Goal: Ask a question: Seek information or help from site administrators or community

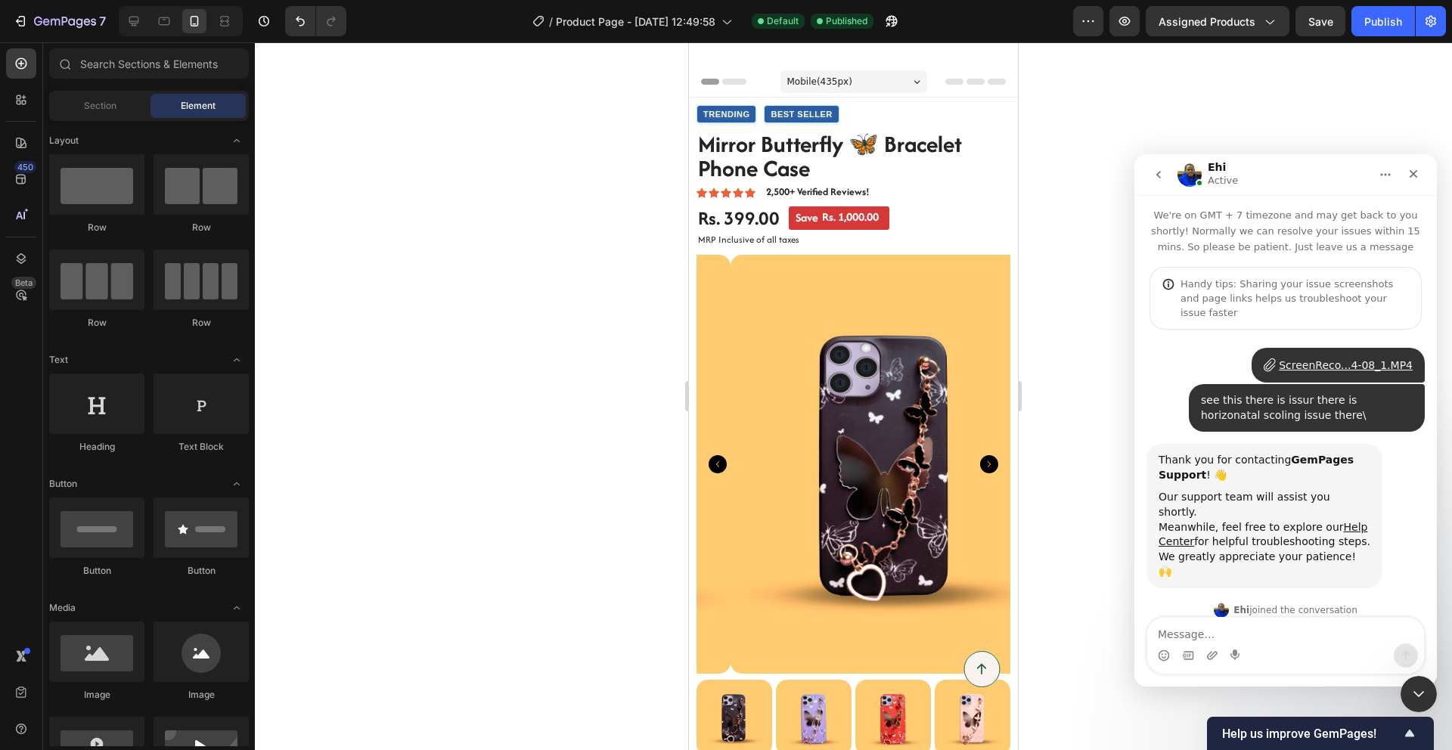
scroll to position [433, 0]
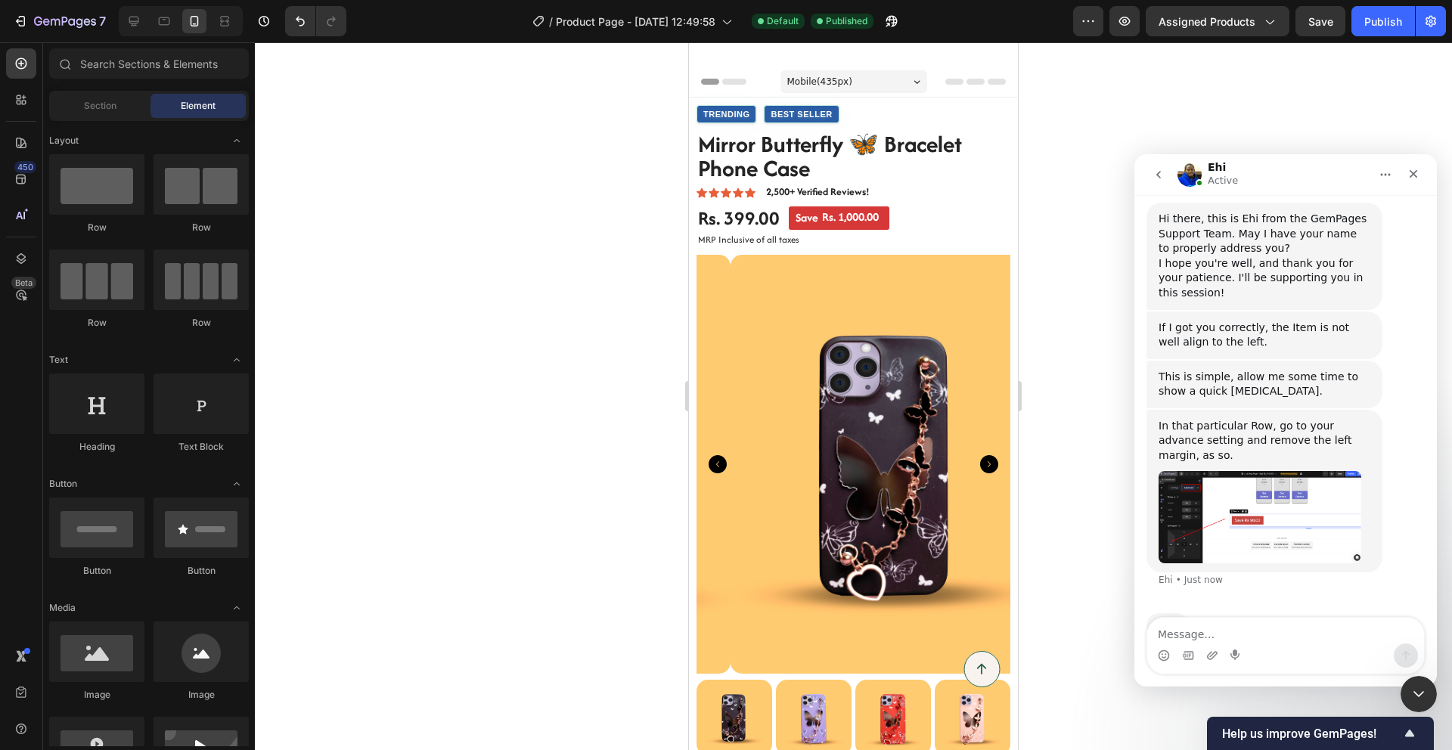
click at [1287, 471] on img "Ehi says…" at bounding box center [1259, 517] width 203 height 92
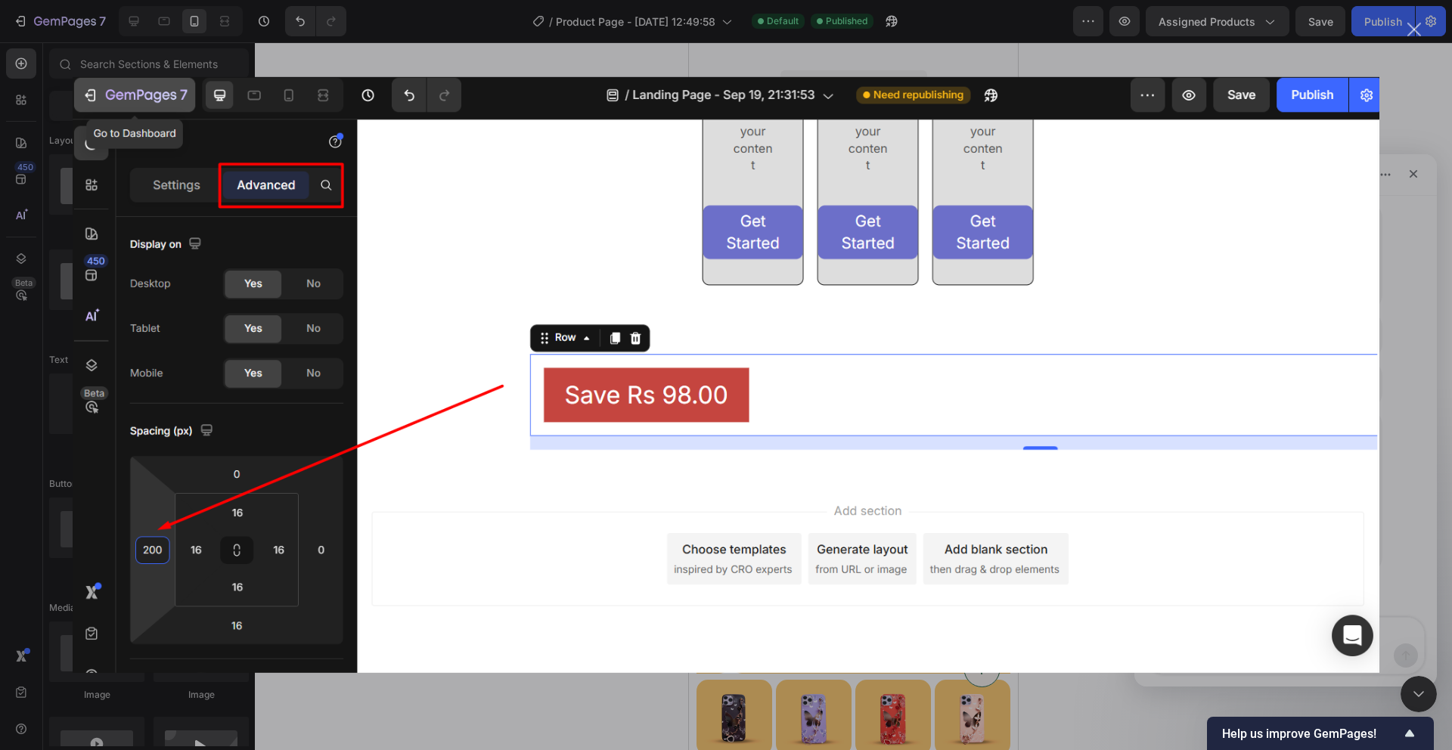
click at [1384, 370] on div "Intercom messenger" at bounding box center [726, 375] width 1452 height 750
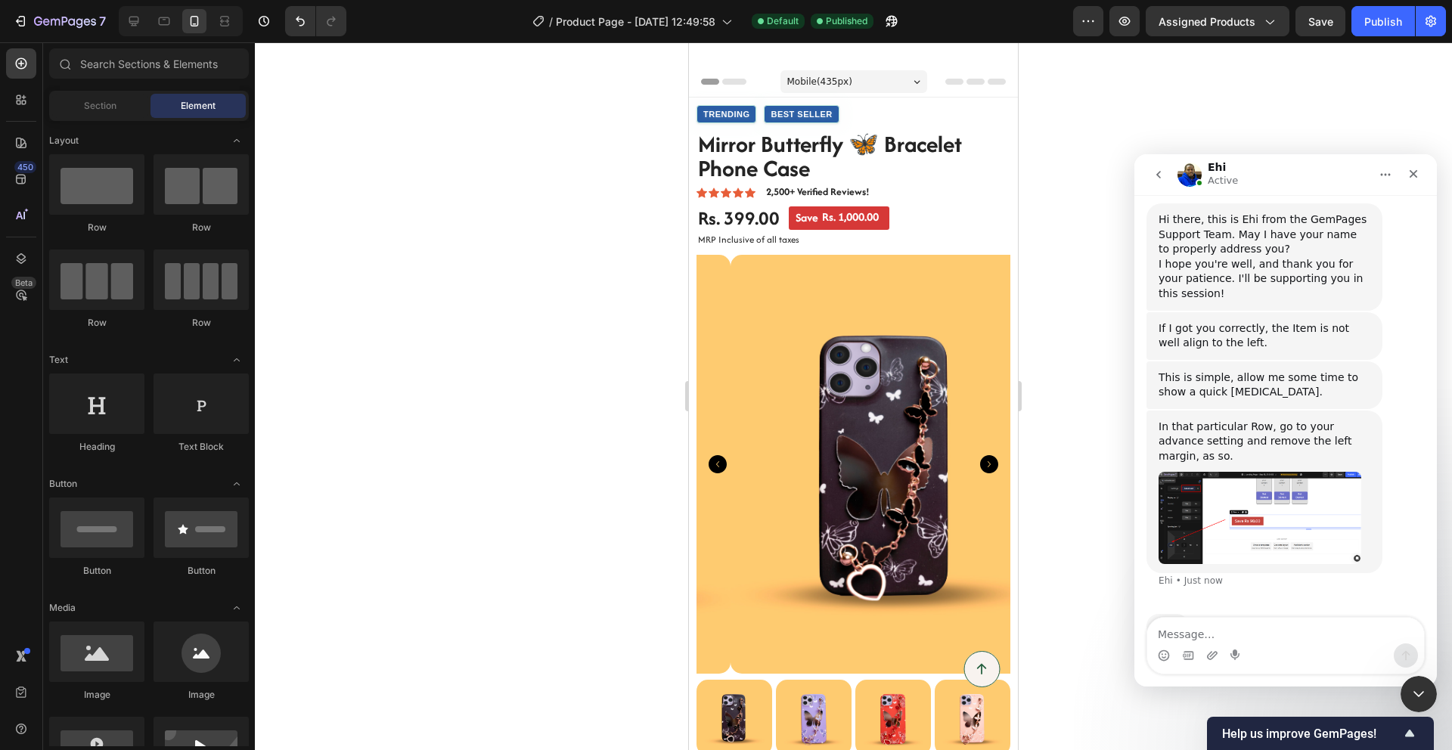
scroll to position [433, 0]
click at [1242, 482] on img "Ehi says…" at bounding box center [1259, 517] width 203 height 92
click at [1242, 482] on img "Close" at bounding box center [726, 390] width 1307 height 596
click at [1242, 482] on img "Ehi says…" at bounding box center [1259, 517] width 203 height 92
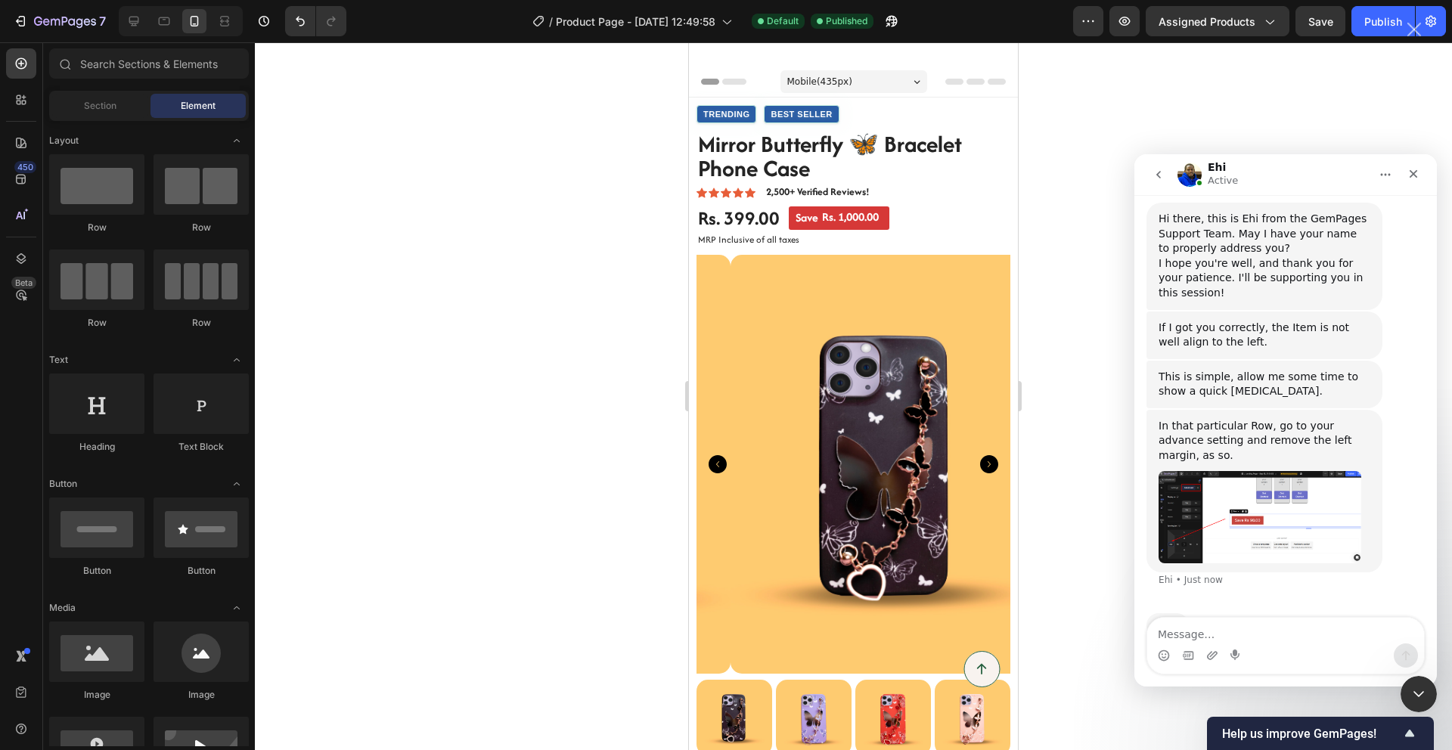
click at [1242, 482] on img "Close" at bounding box center [726, 390] width 1307 height 596
click at [1239, 481] on img "Ehi says…" at bounding box center [1259, 517] width 203 height 92
click at [1299, 476] on img "Ehi says…" at bounding box center [1259, 517] width 203 height 92
click at [1299, 476] on img "Close" at bounding box center [726, 390] width 1307 height 596
click at [1295, 471] on img "Ehi says…" at bounding box center [1259, 517] width 203 height 92
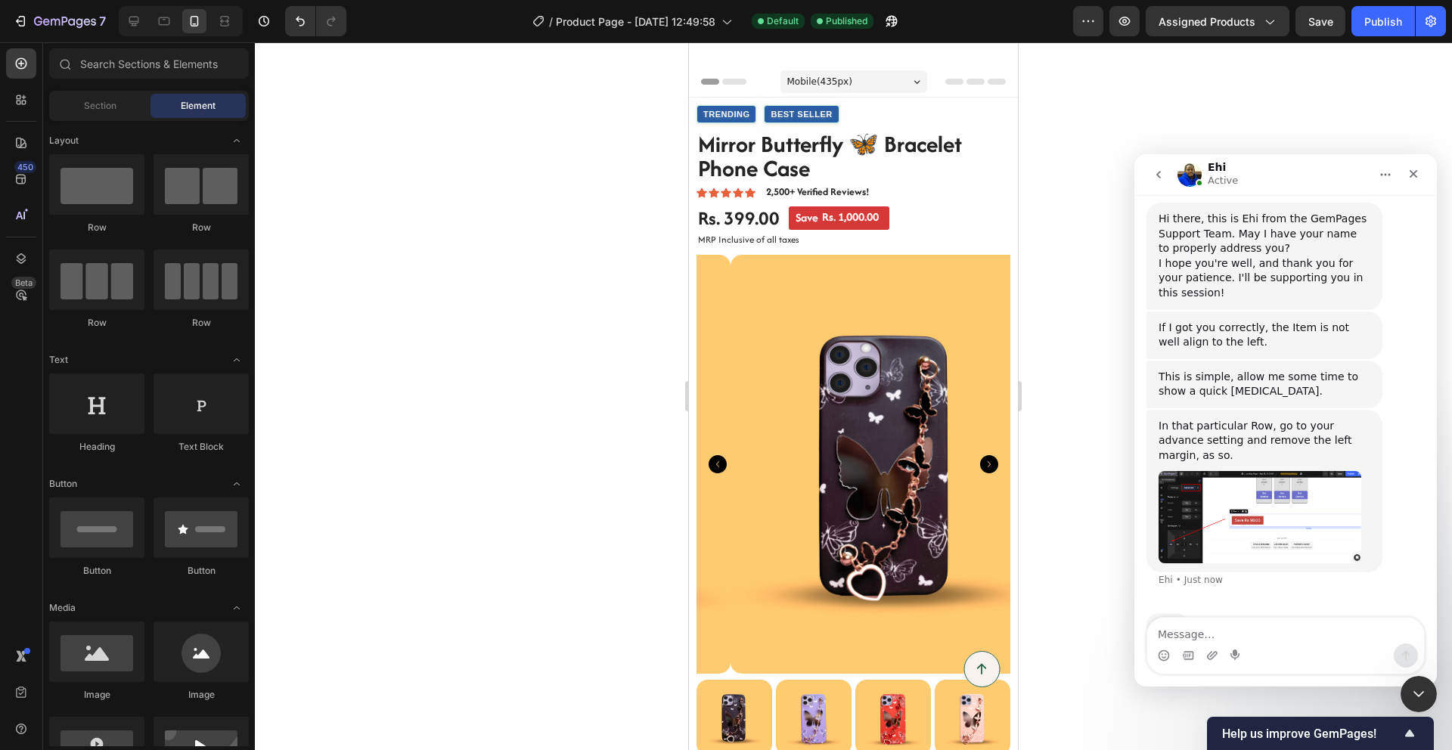
click at [1295, 471] on img "Ehi says…" at bounding box center [1259, 517] width 203 height 92
click at [1301, 471] on img "Ehi says…" at bounding box center [1259, 517] width 203 height 92
click at [1301, 442] on img "Close" at bounding box center [726, 390] width 1307 height 596
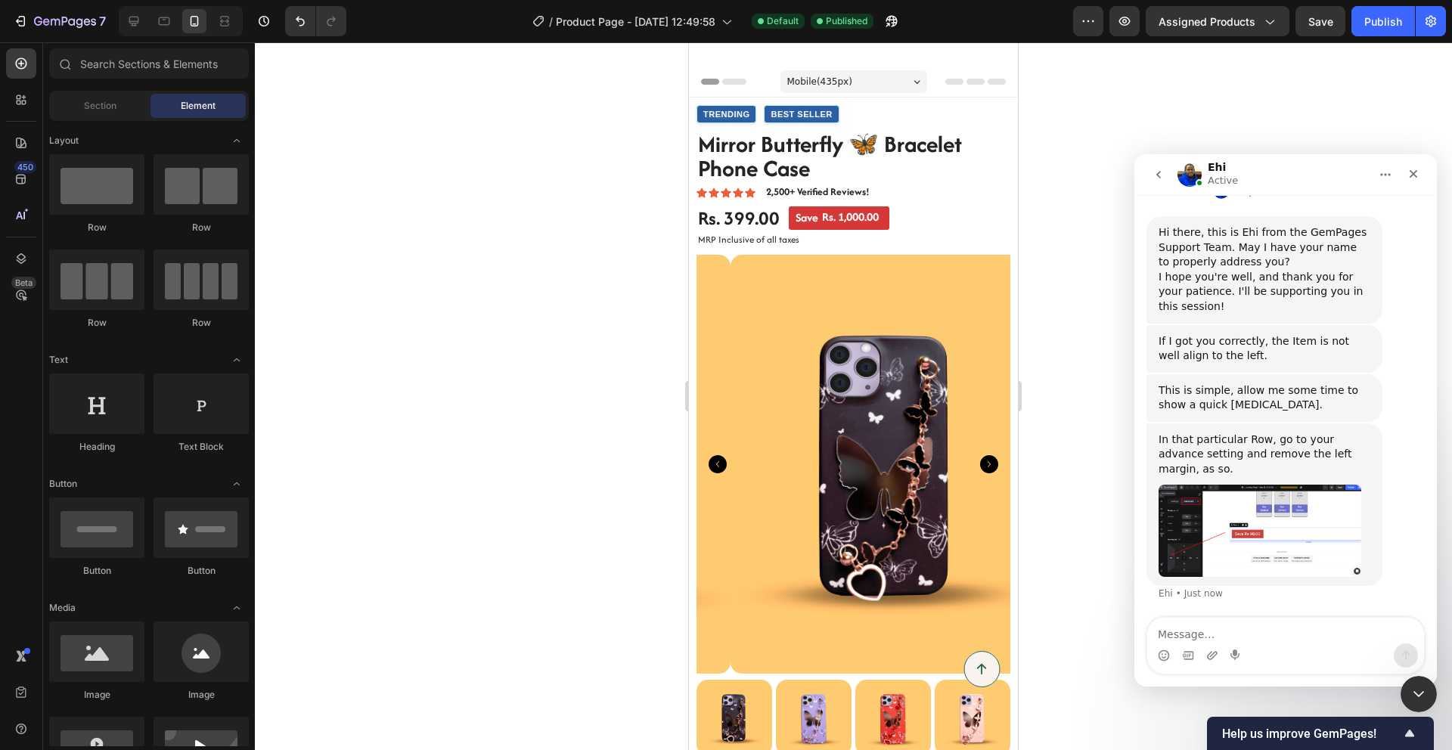
scroll to position [374, 0]
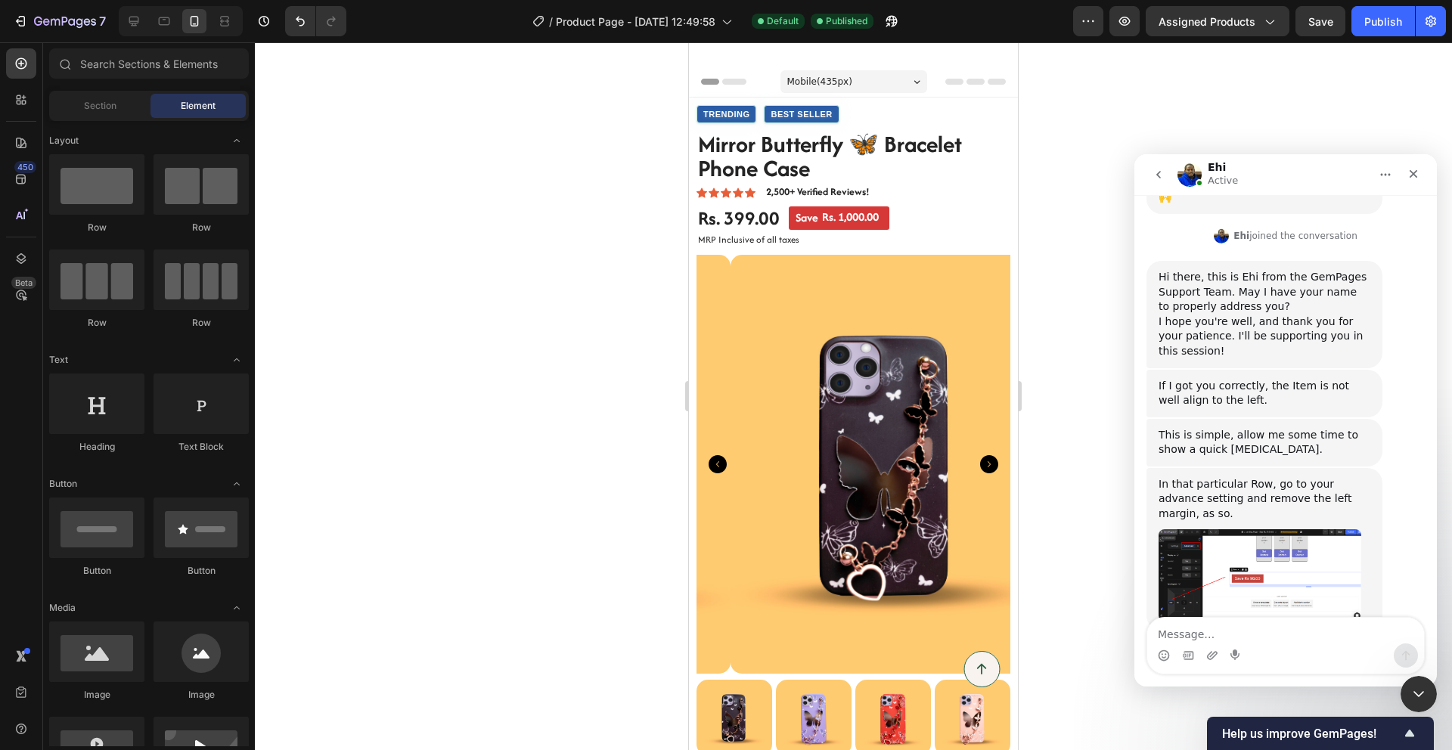
click at [1273, 477] on div "In that particular Row, go to your advance setting and remove the left margin, …" at bounding box center [1264, 499] width 212 height 45
click at [1264, 529] on img "Ehi says…" at bounding box center [1259, 575] width 203 height 92
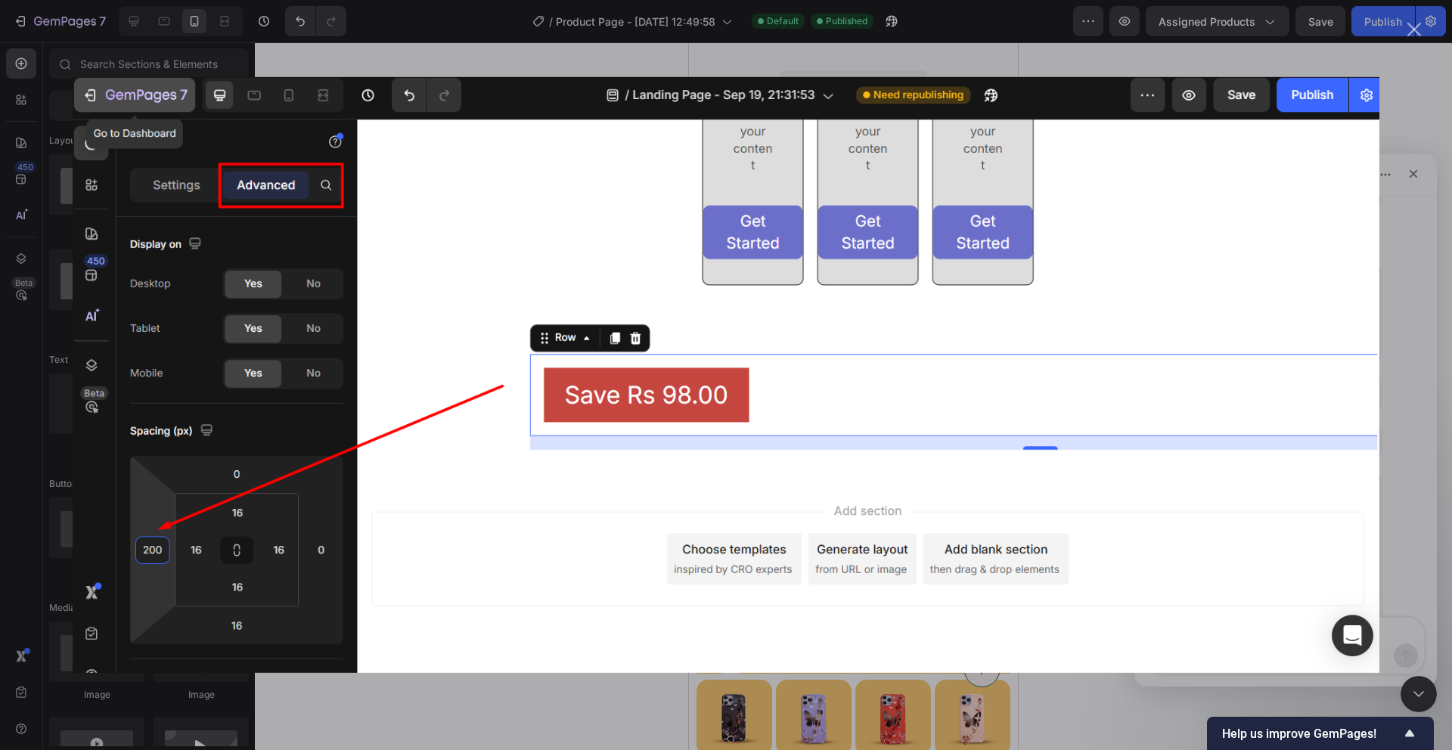
drag, startPoint x: 130, startPoint y: 356, endPoint x: 1264, endPoint y: 510, distance: 1144.6
click at [1264, 510] on img "Close" at bounding box center [726, 375] width 1307 height 596
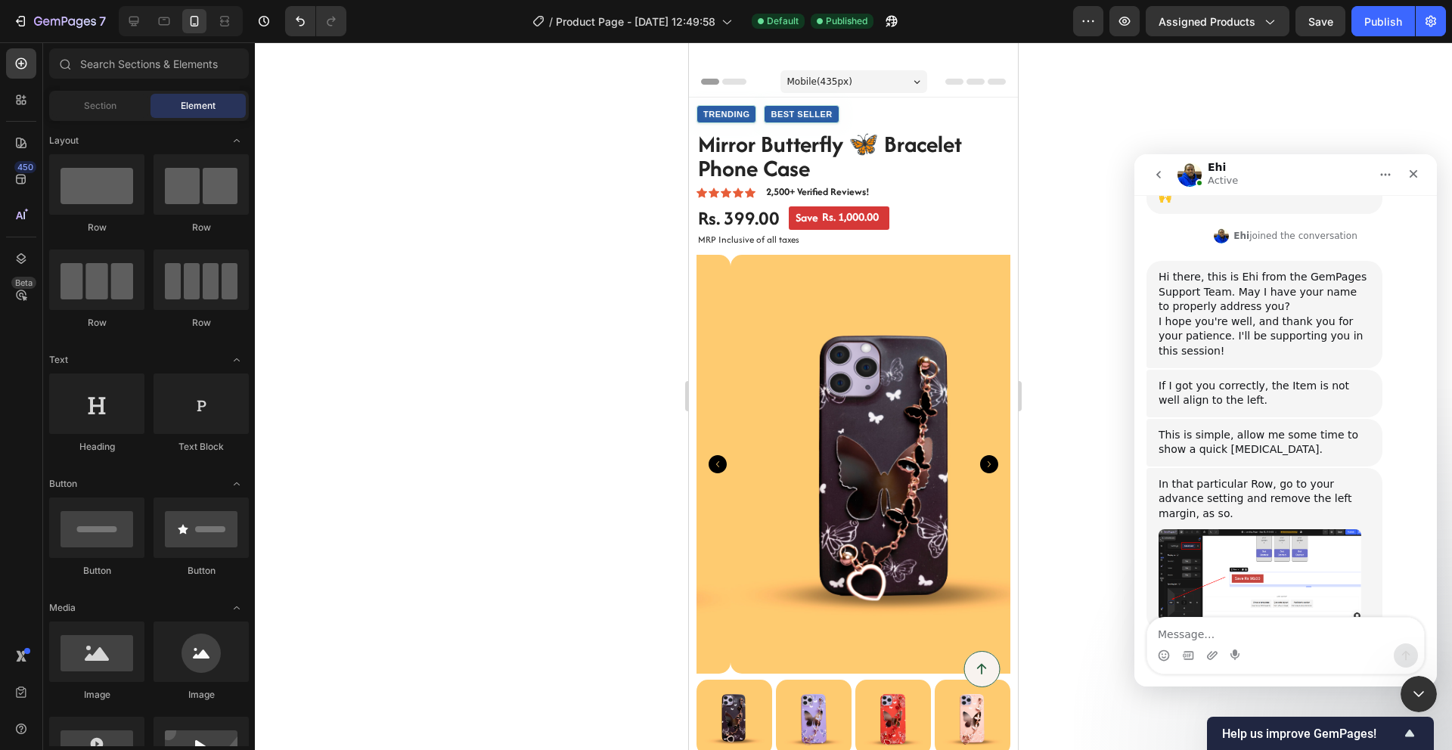
click at [1264, 529] on img "Ehi says…" at bounding box center [1259, 575] width 203 height 92
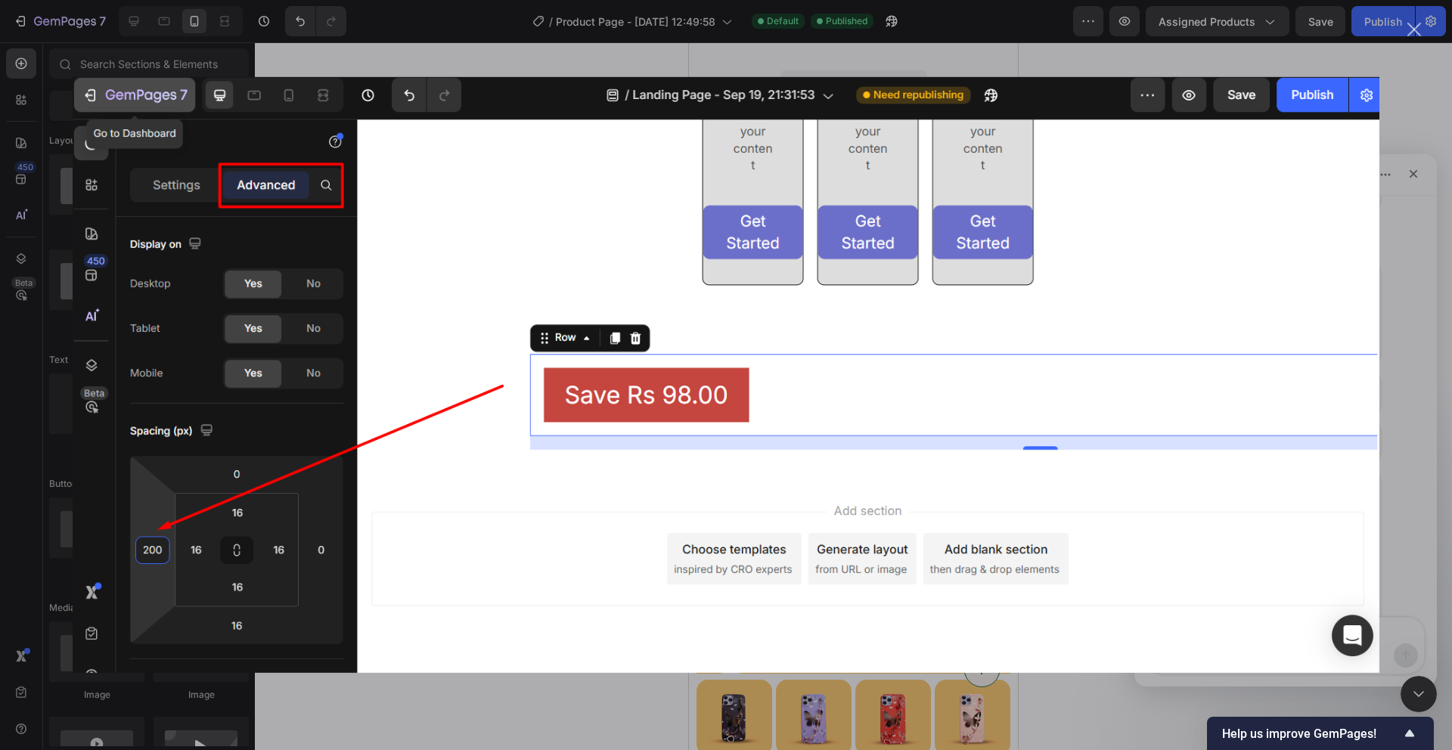
click at [1412, 296] on div "Intercom messenger" at bounding box center [726, 375] width 1452 height 750
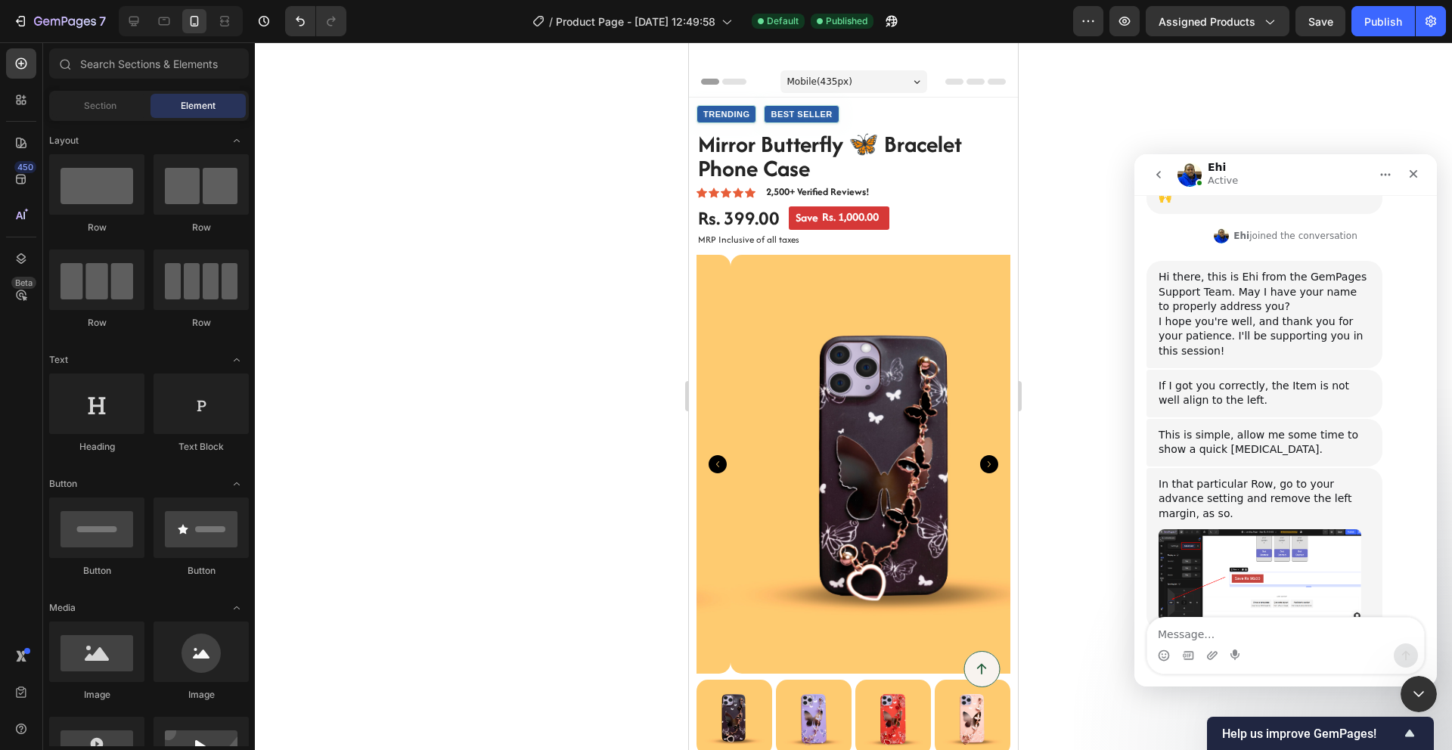
click at [1211, 617] on div "Intercom messenger" at bounding box center [1285, 645] width 278 height 57
click at [1217, 628] on textarea "Message…" at bounding box center [1285, 631] width 277 height 26
type textarea "i"
type textarea "i cant see this"
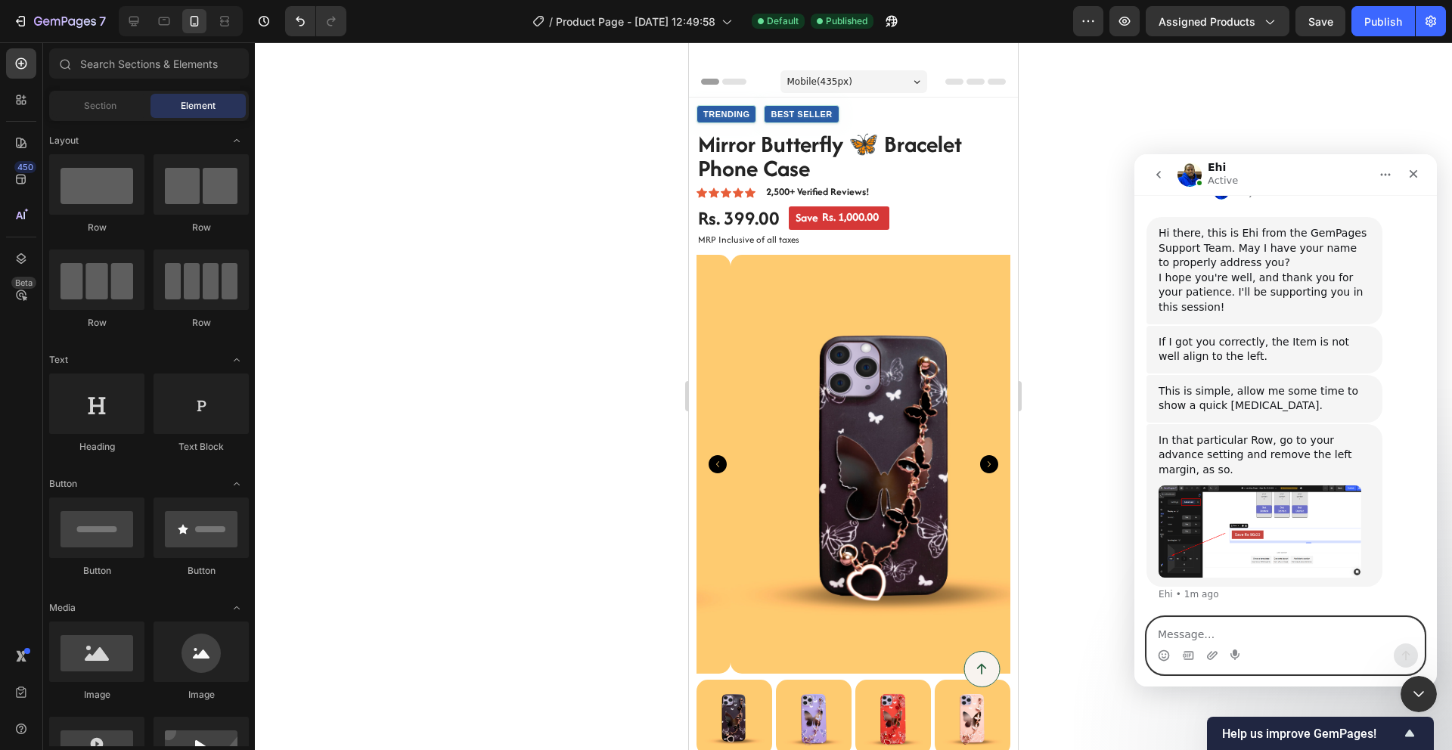
scroll to position [420, 0]
type textarea "in my product page"
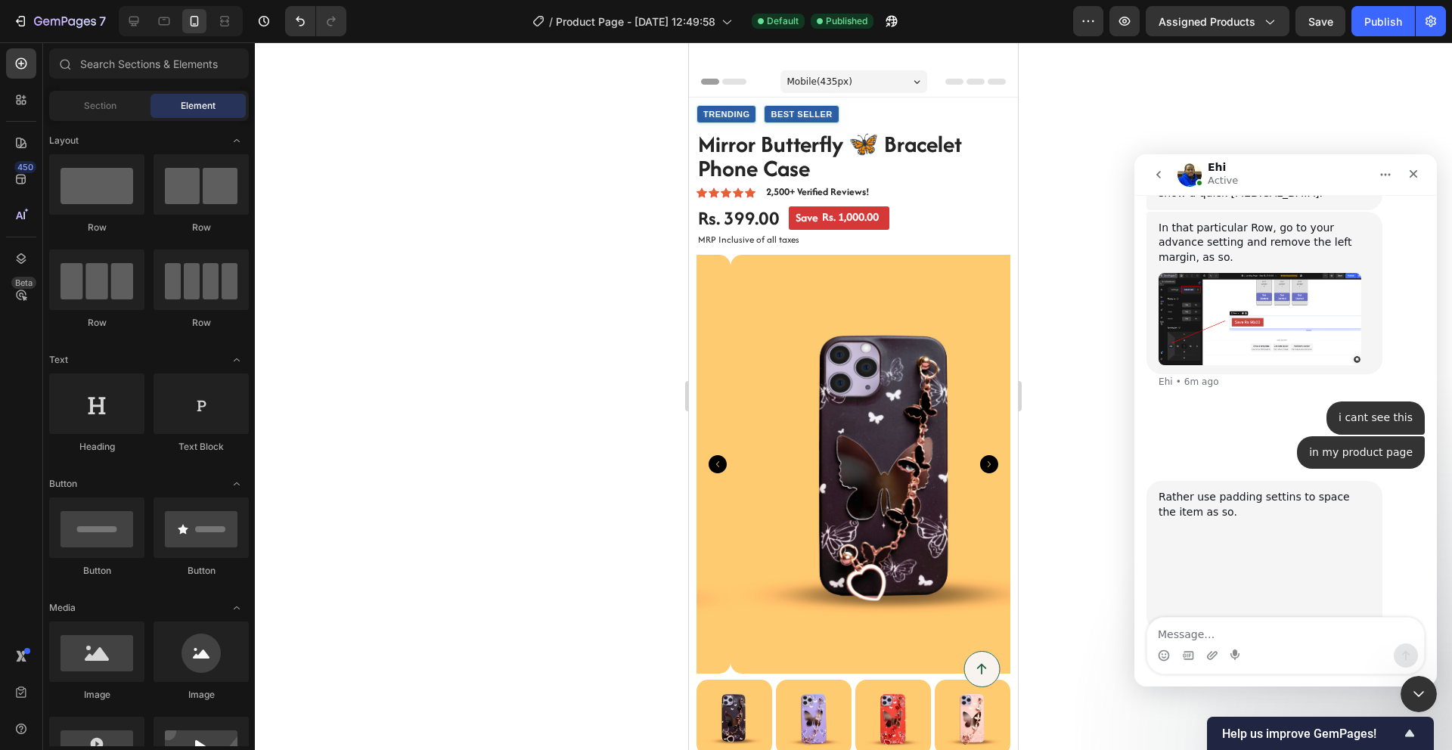
scroll to position [631, 0]
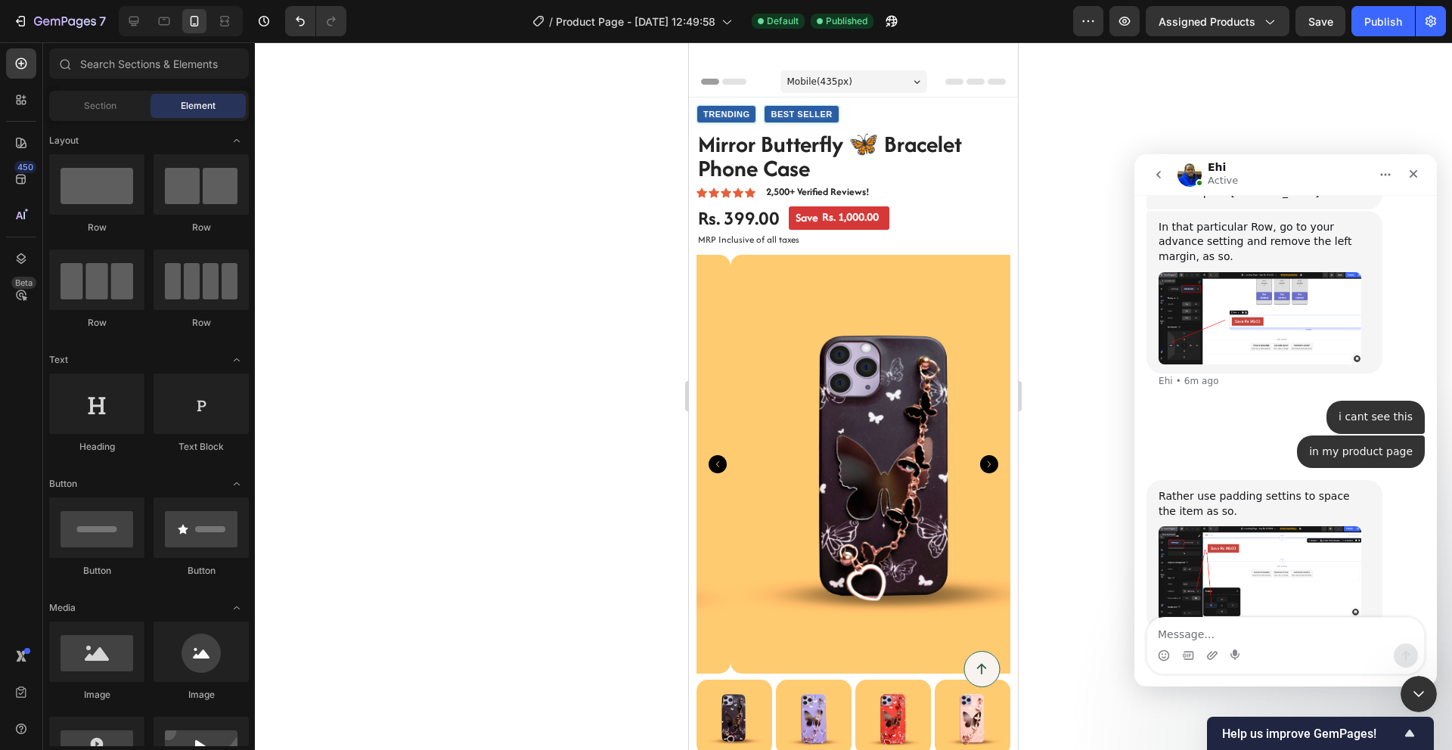
click at [1276, 526] on img "Ehi says…" at bounding box center [1259, 573] width 203 height 95
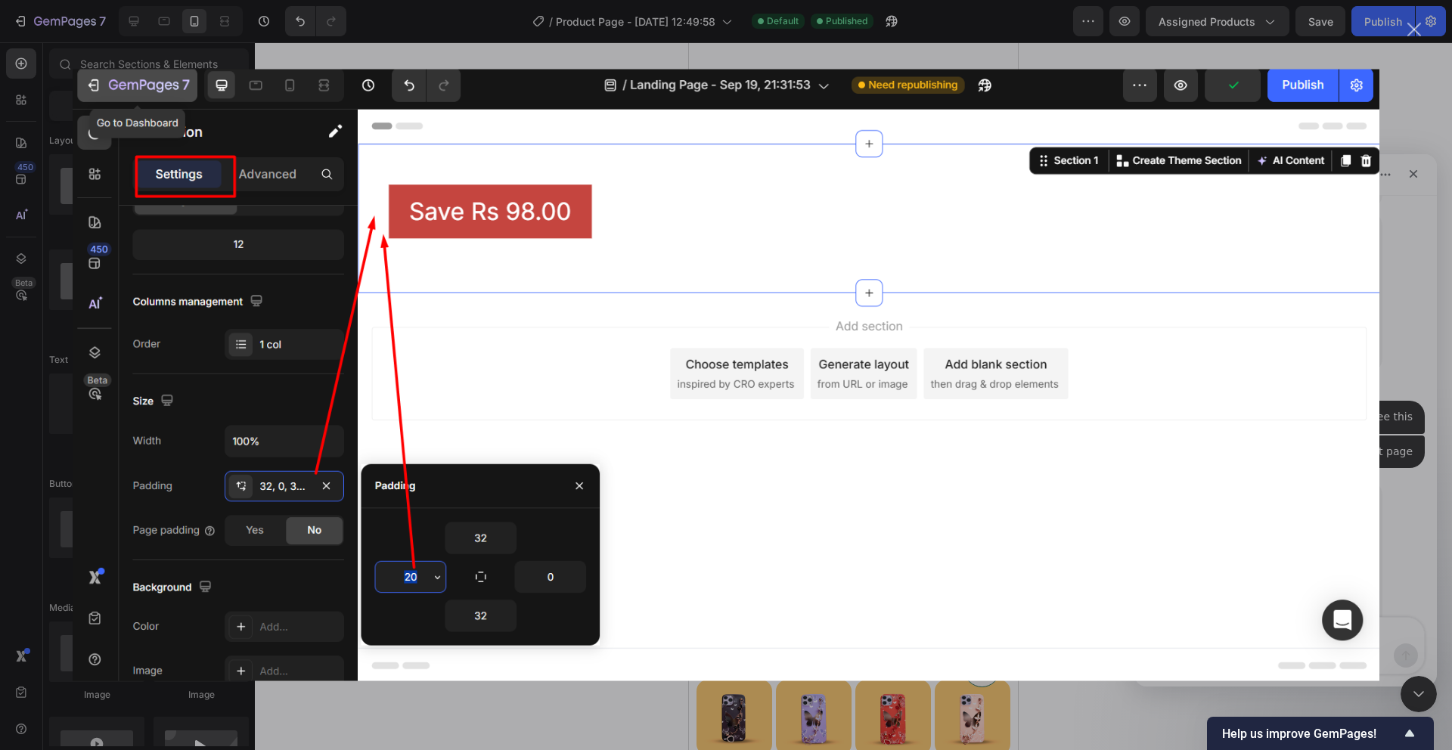
click at [1409, 441] on div "Intercom messenger" at bounding box center [726, 375] width 1452 height 750
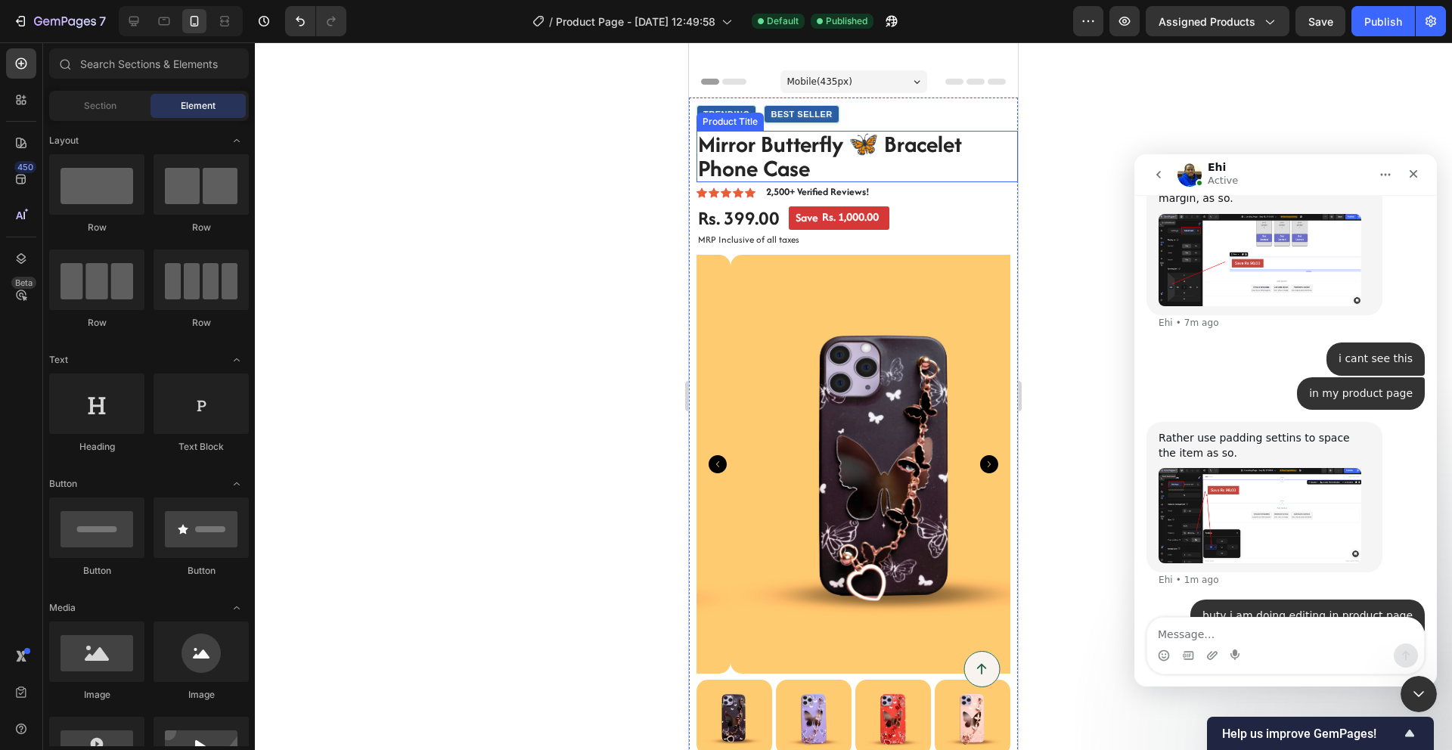
scroll to position [769, 0]
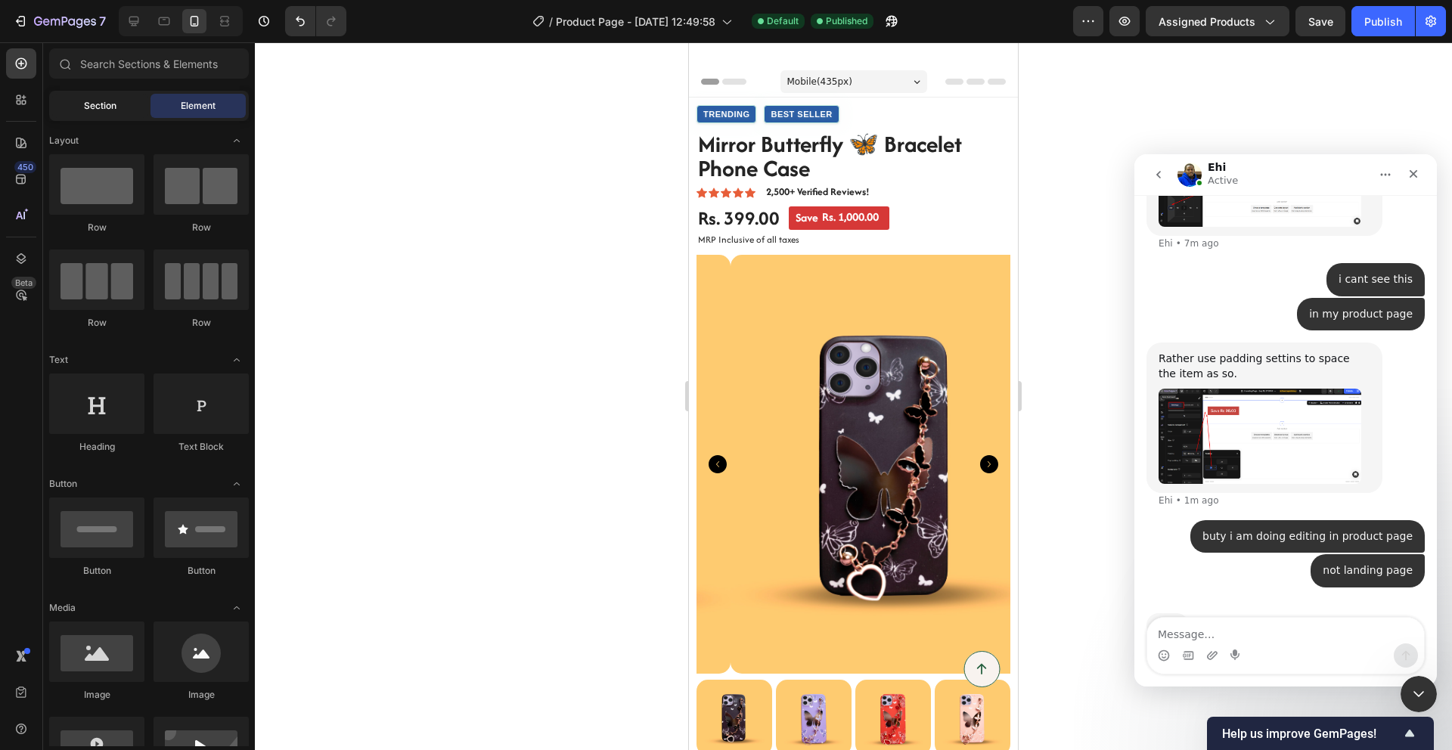
click at [128, 94] on div "Section" at bounding box center [99, 106] width 95 height 24
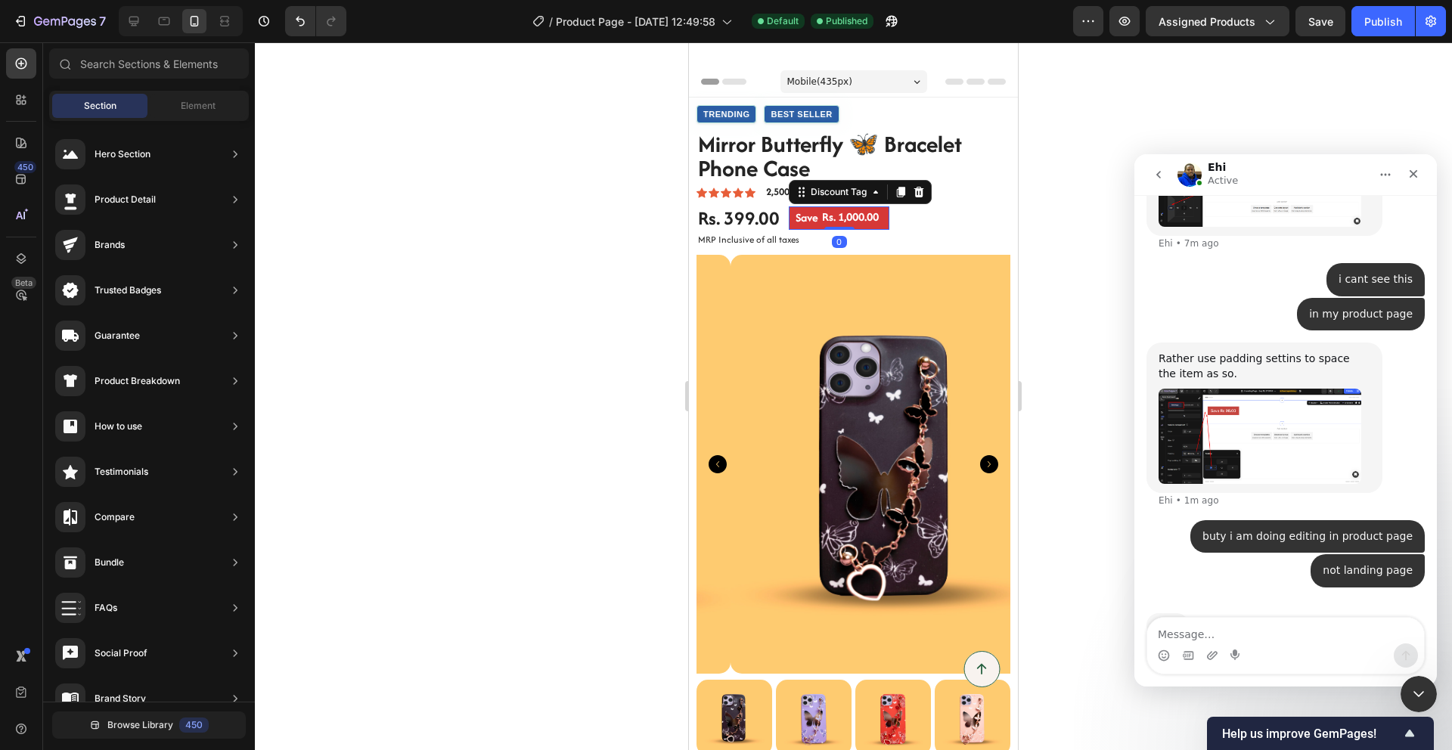
click at [888, 212] on div "Save Rs. 1,000.00" at bounding box center [839, 217] width 101 height 23
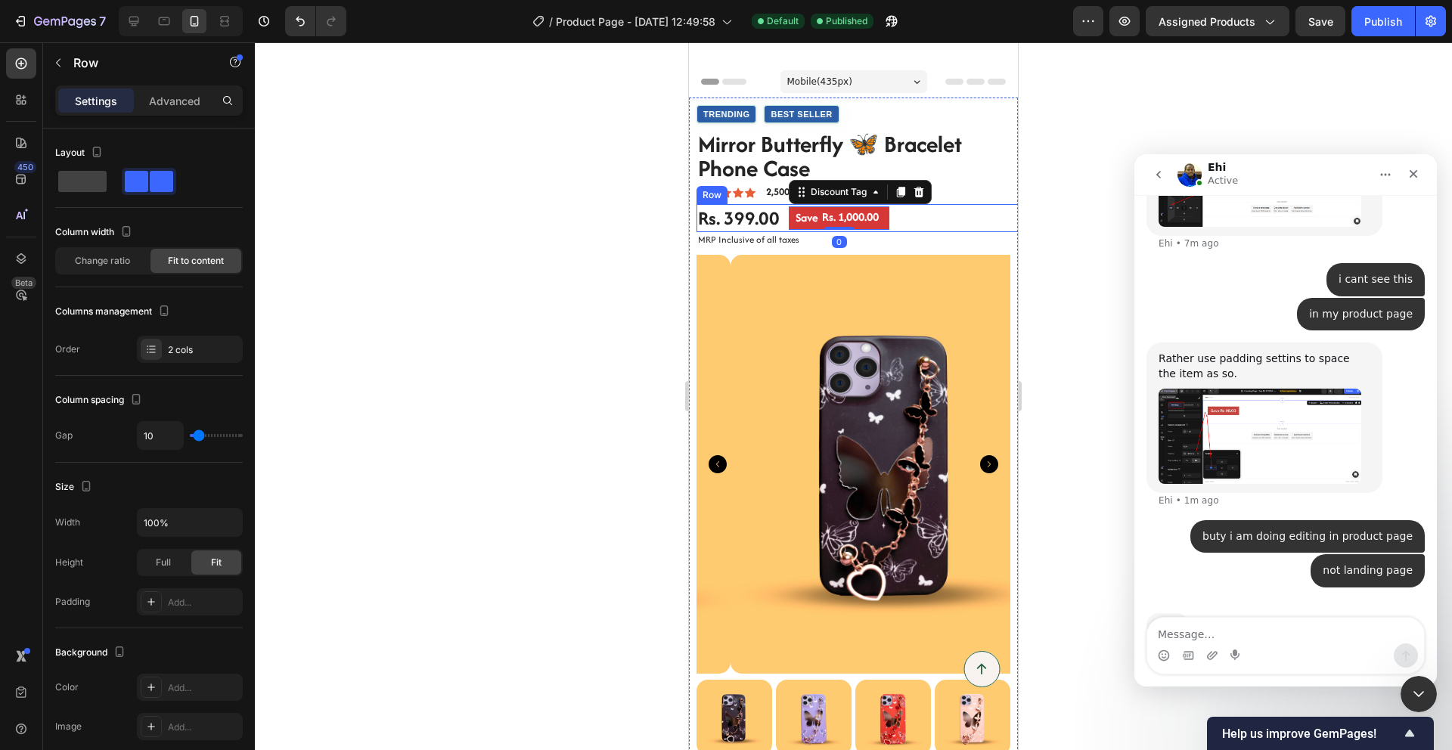
click at [907, 217] on div "Rs. 399.00 Product Price Product Price Save Rs. 1,000.00 Discount Tag 0 Row" at bounding box center [860, 218] width 329 height 29
click at [167, 102] on p "Advanced" at bounding box center [174, 101] width 51 height 16
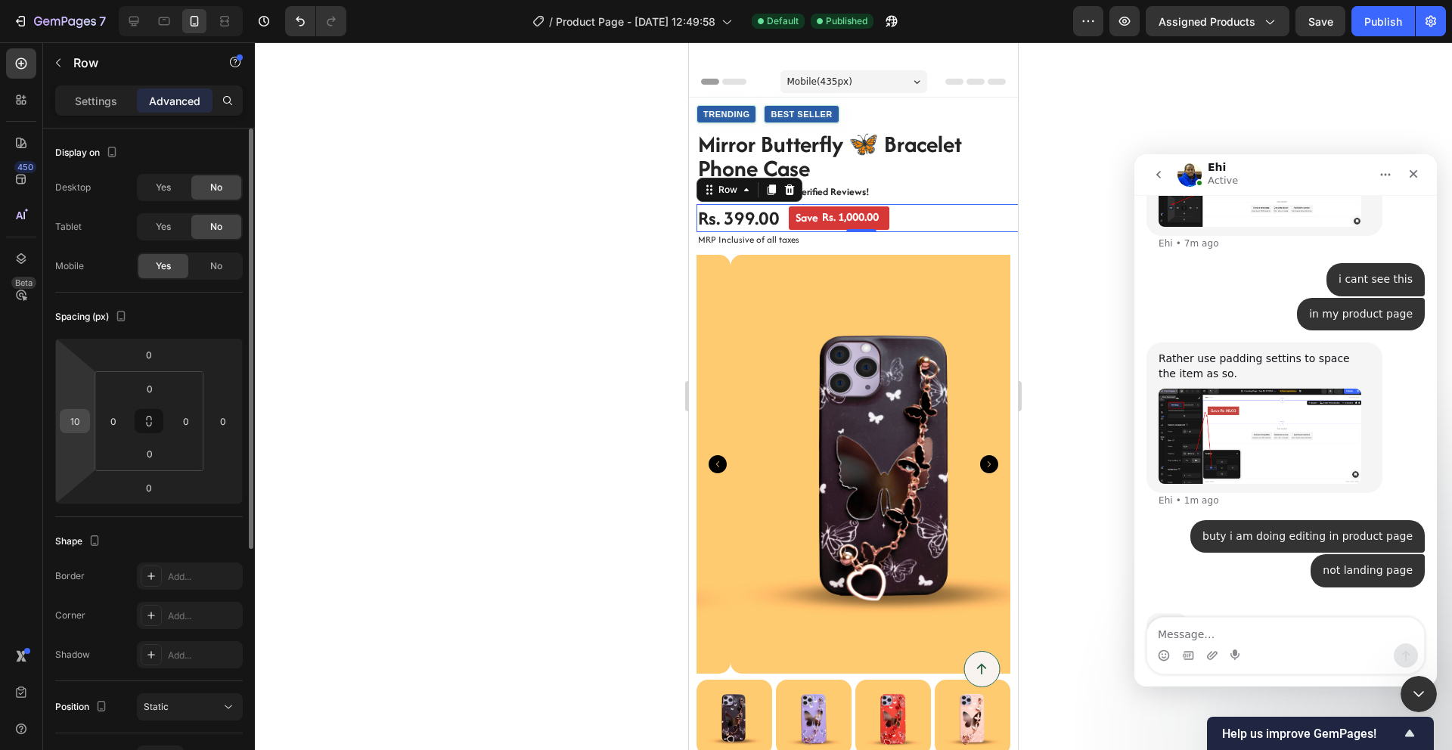
click at [78, 426] on input "10" at bounding box center [75, 421] width 23 height 23
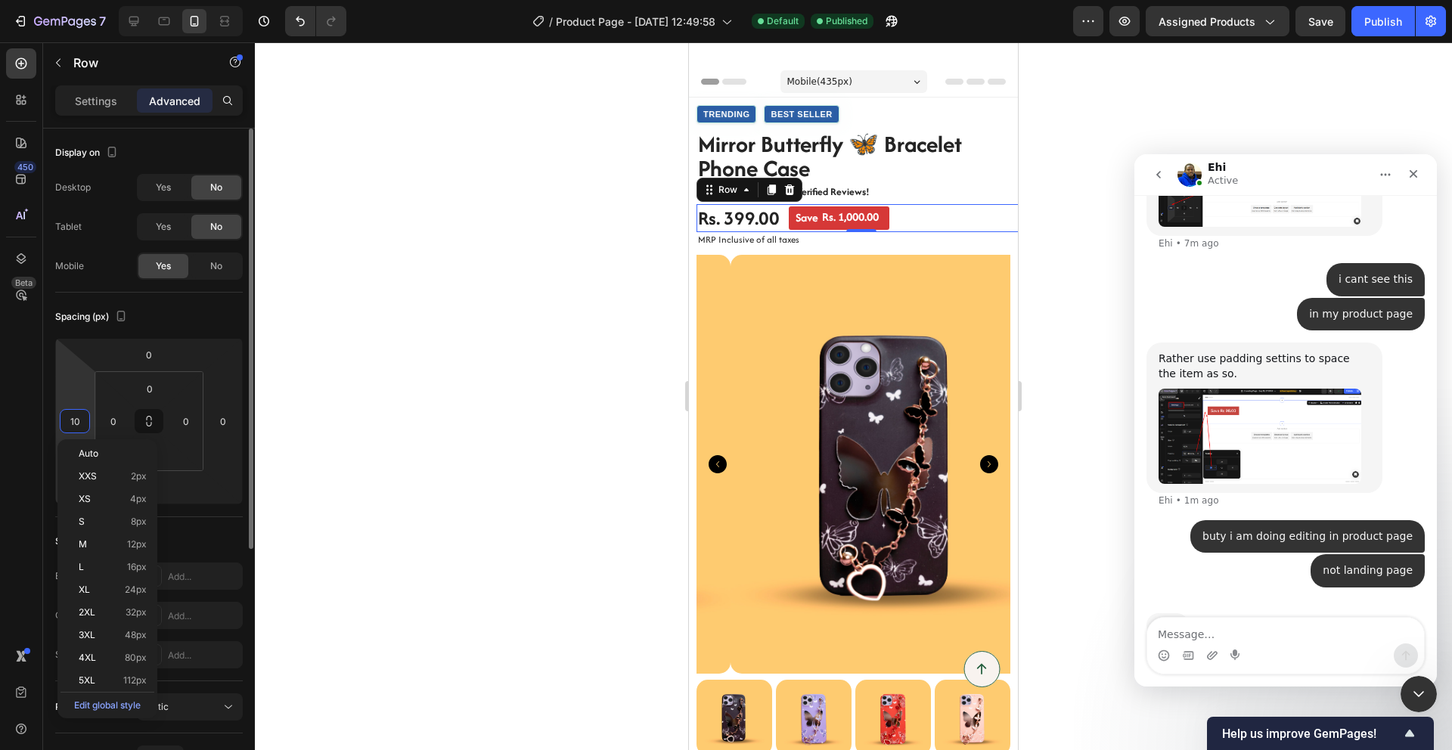
click at [78, 426] on input "10" at bounding box center [75, 421] width 23 height 23
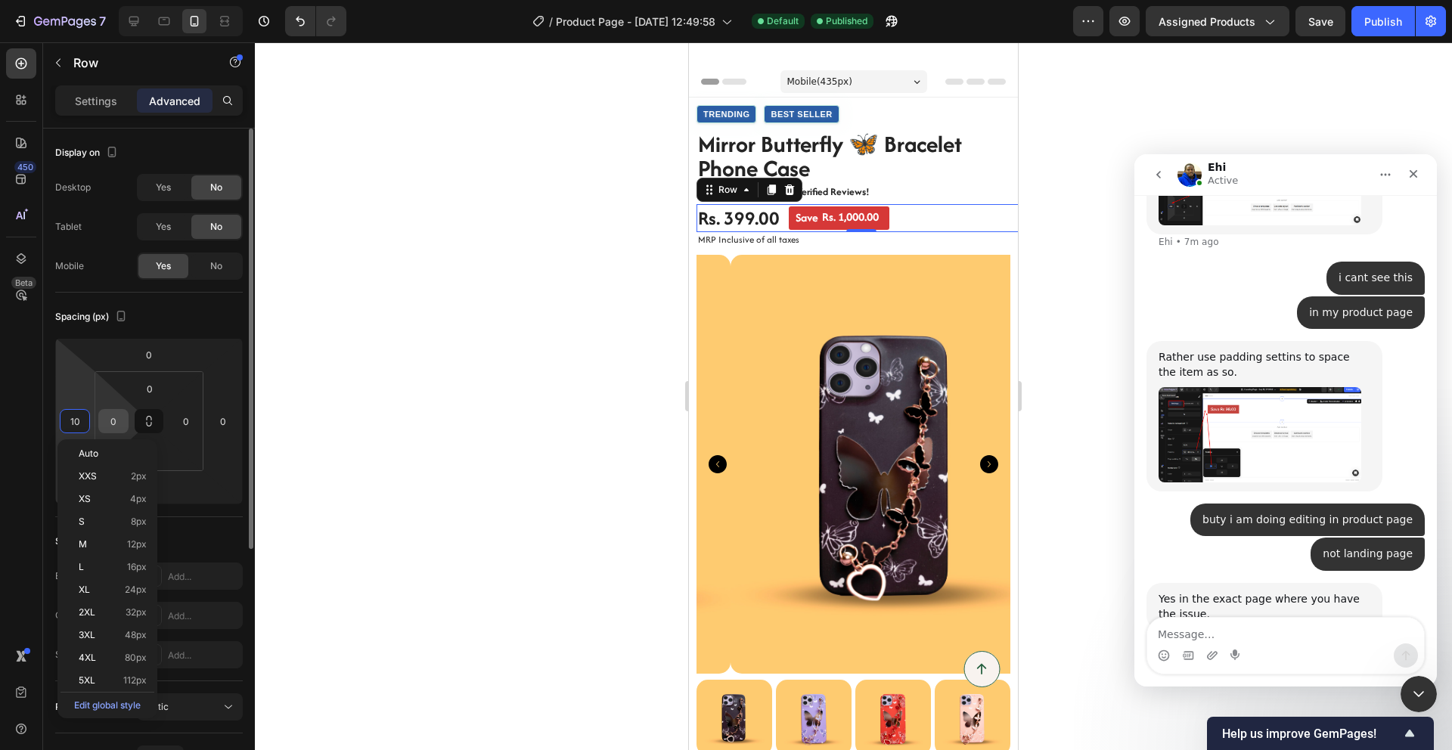
scroll to position [829, 0]
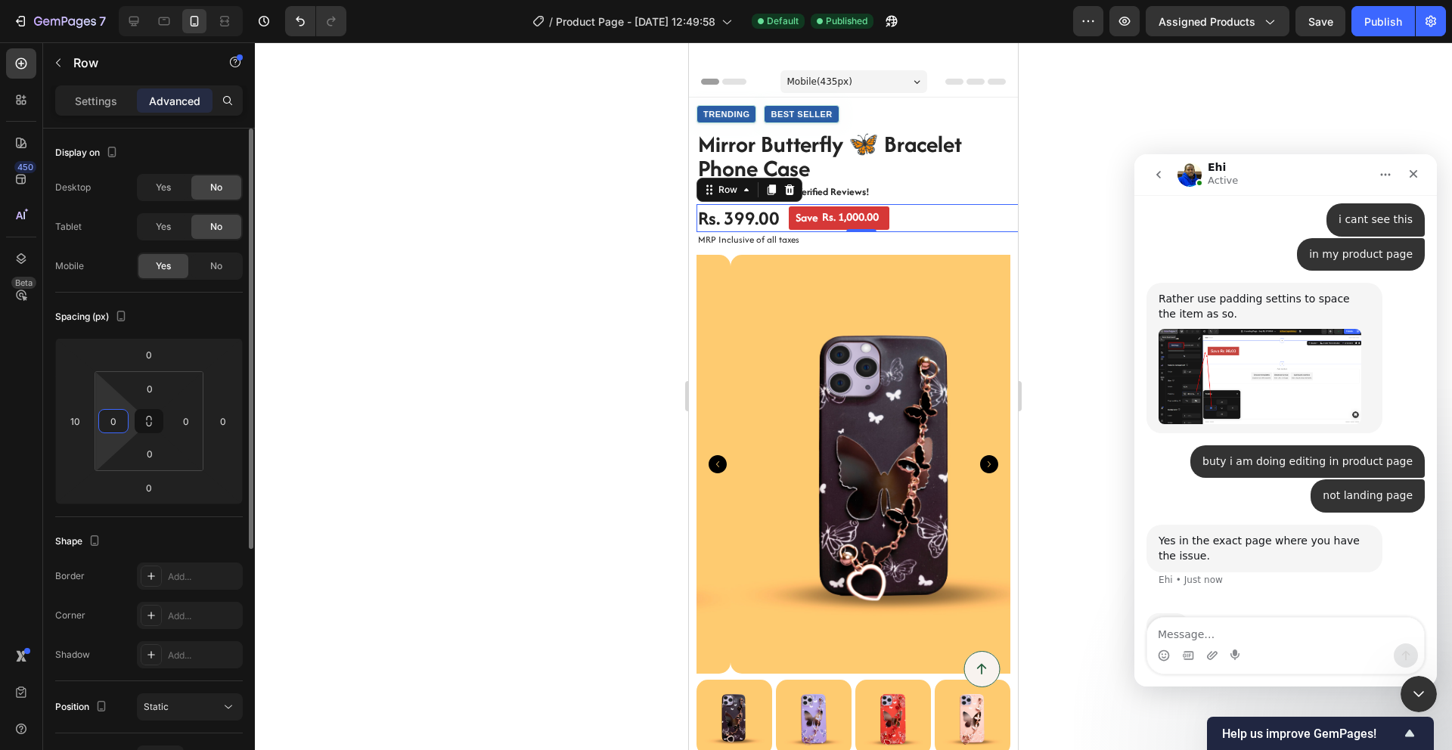
click at [113, 423] on input "0" at bounding box center [113, 421] width 23 height 23
click at [114, 423] on input "0" at bounding box center [113, 421] width 23 height 23
type input "10"
click at [65, 417] on input "10" at bounding box center [75, 421] width 23 height 23
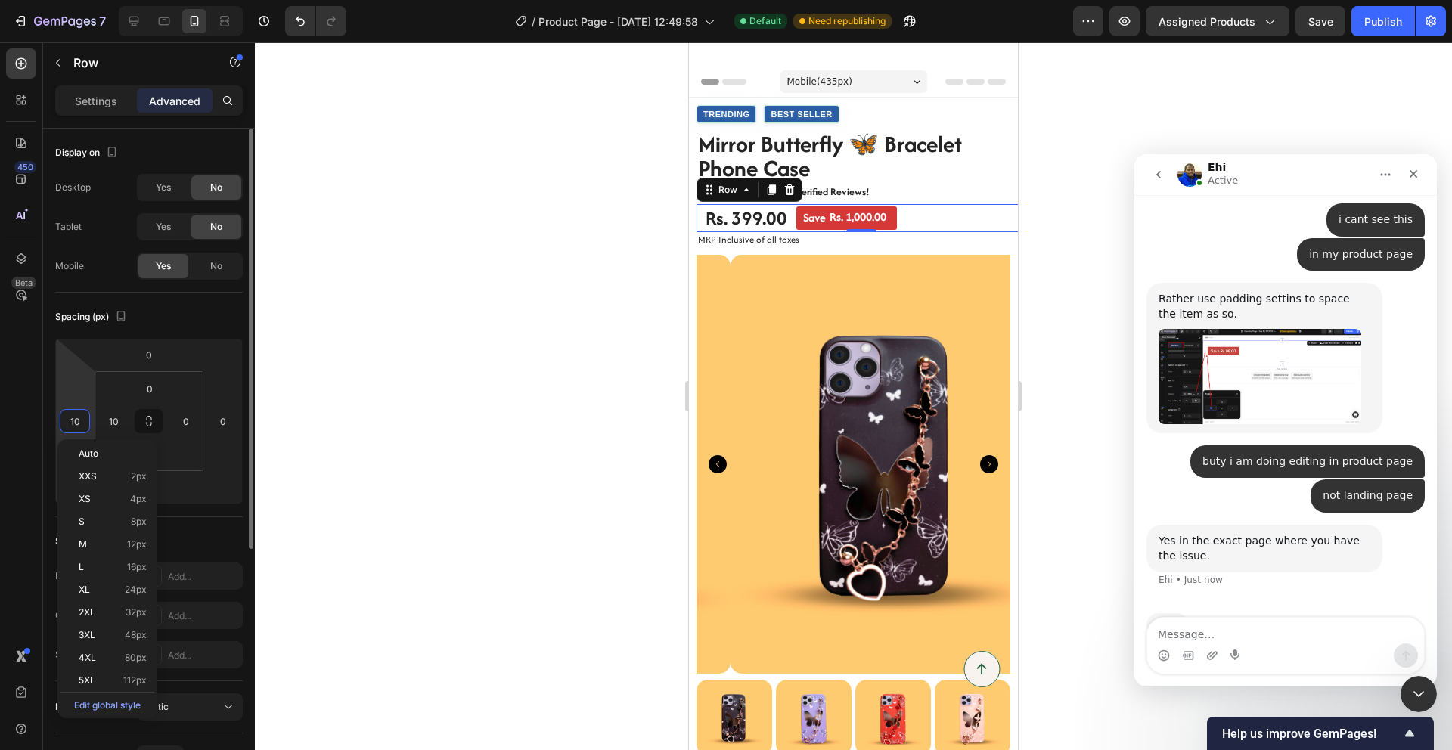
click at [65, 417] on input "10" at bounding box center [75, 421] width 23 height 23
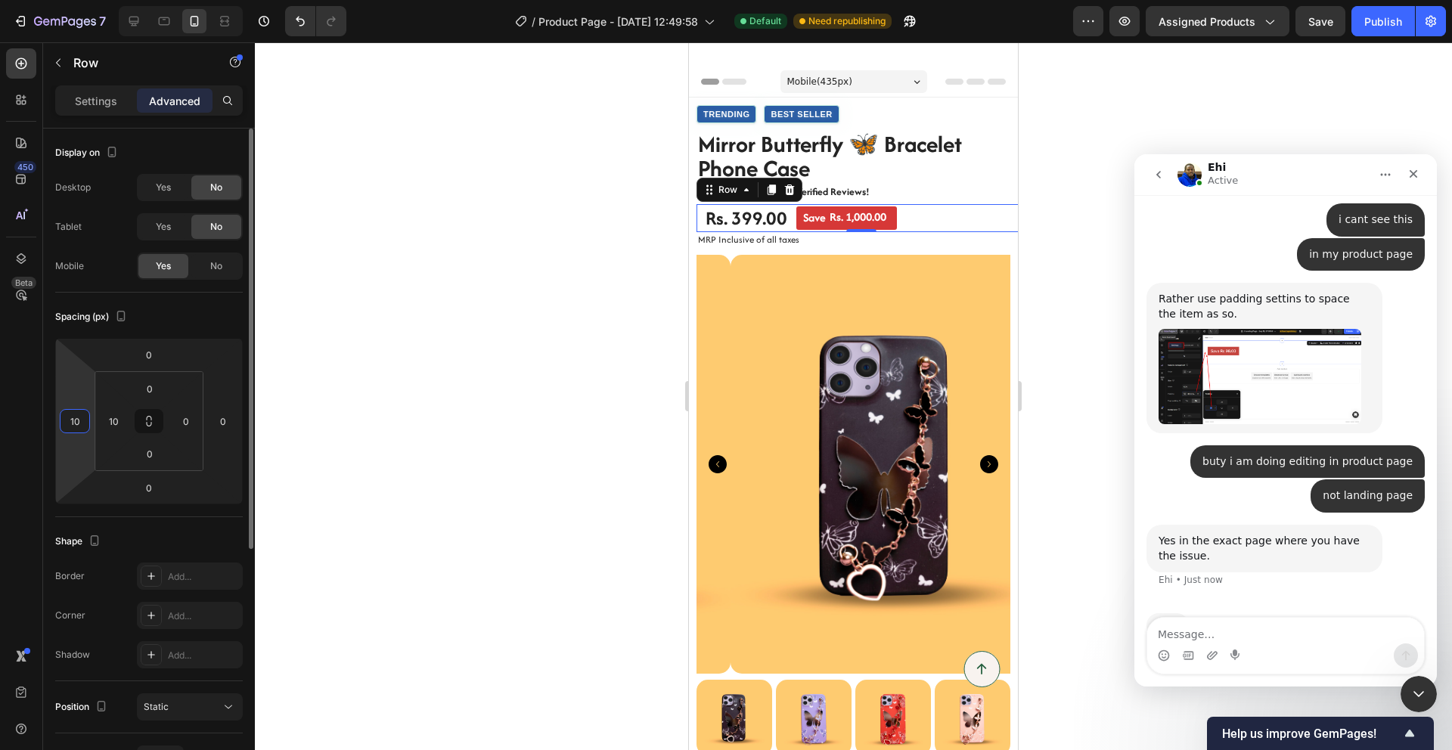
click at [71, 419] on input "10" at bounding box center [75, 421] width 23 height 23
click at [70, 418] on input "10" at bounding box center [75, 421] width 23 height 23
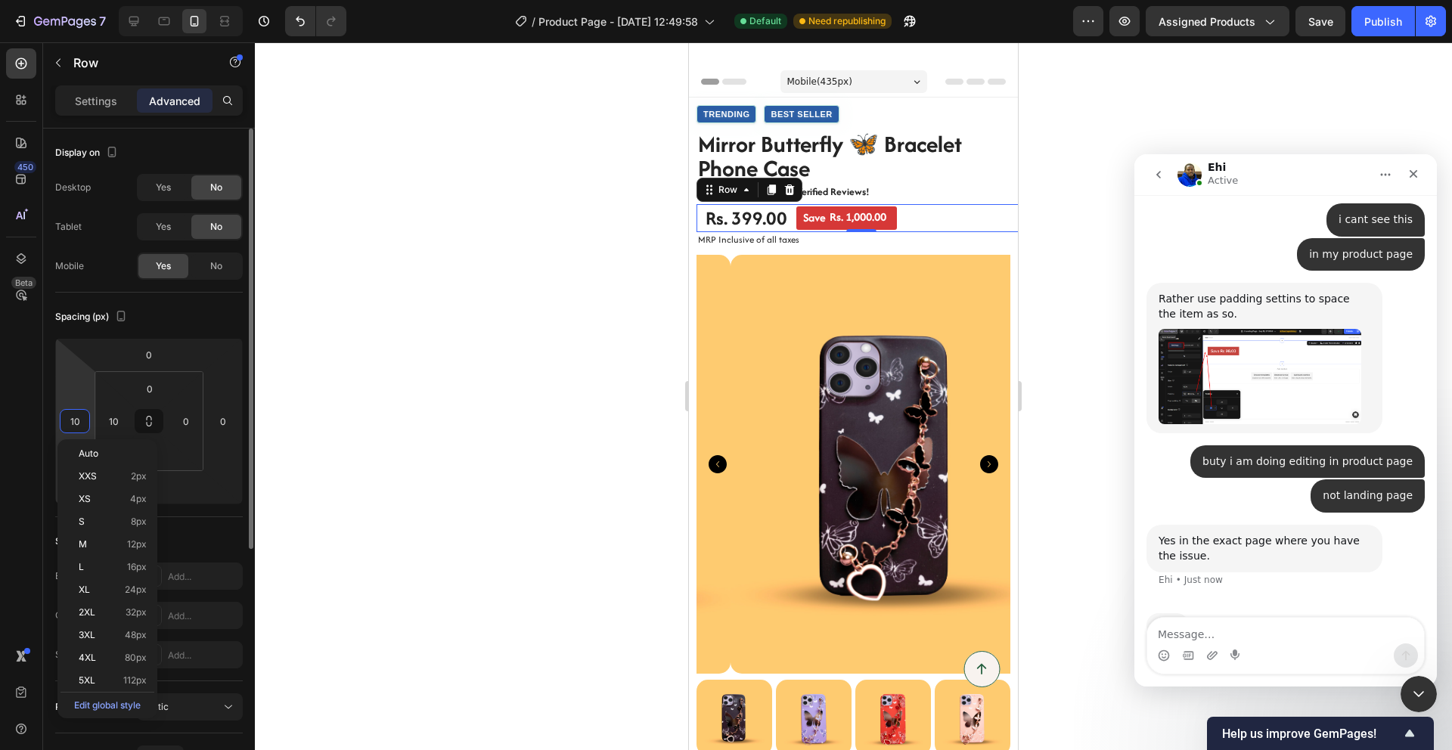
click at [70, 418] on input "10" at bounding box center [75, 421] width 23 height 23
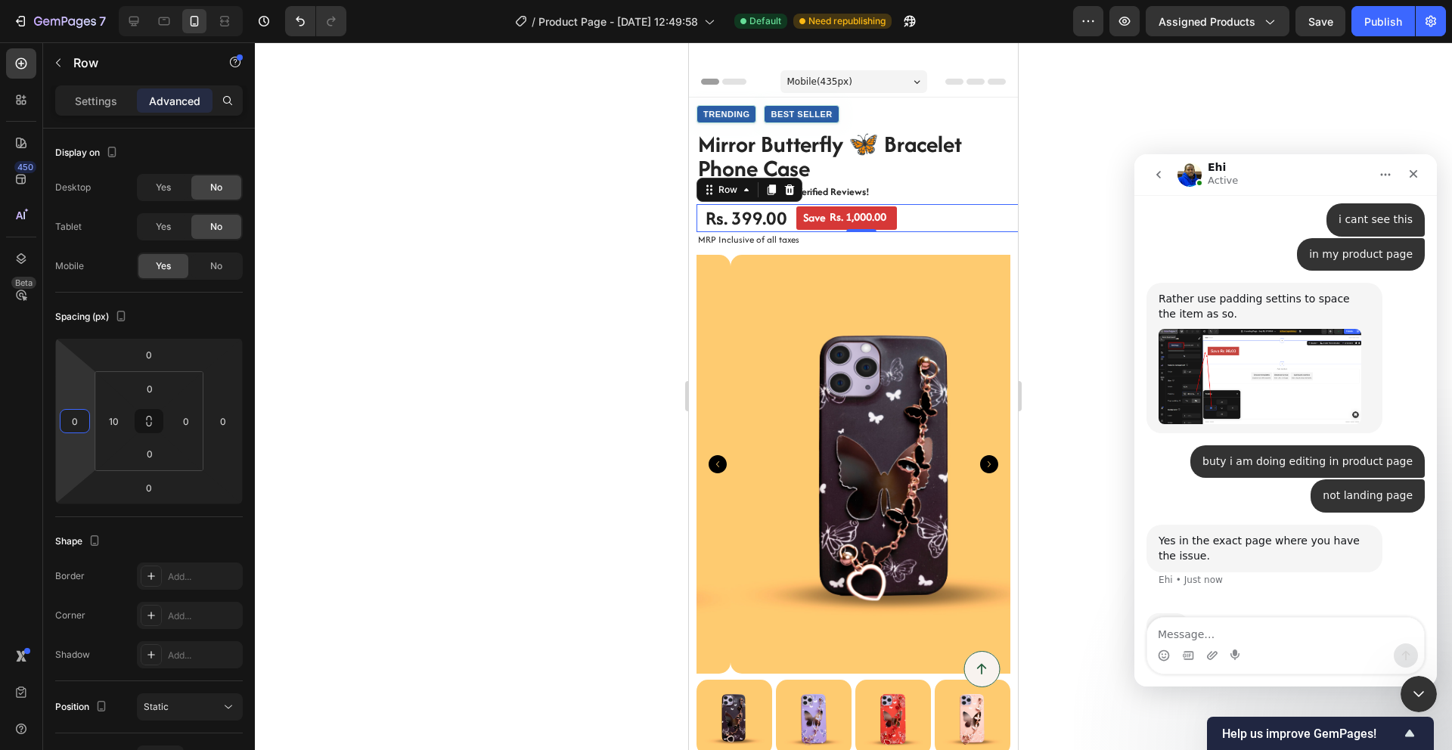
type input "0"
click at [433, 379] on div at bounding box center [853, 396] width 1197 height 708
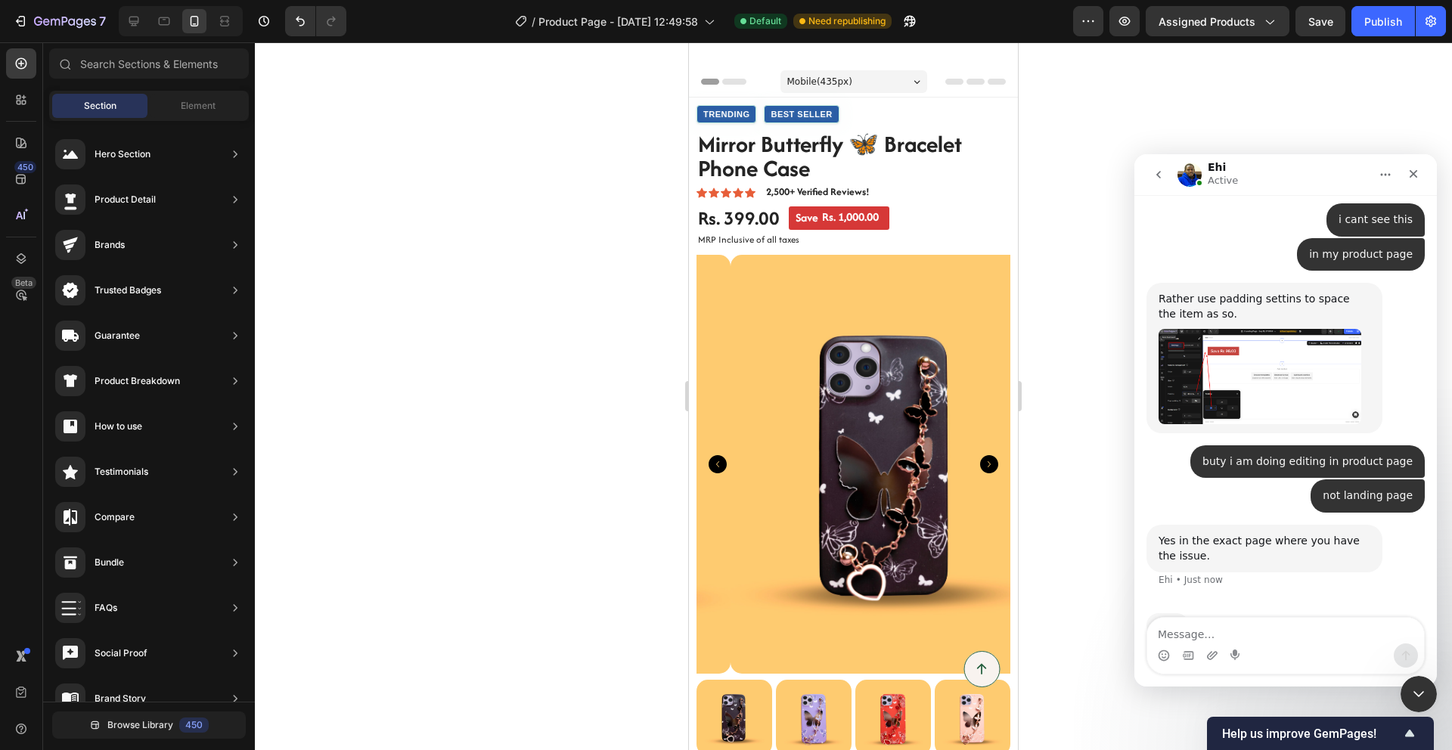
drag, startPoint x: 1365, startPoint y: 20, endPoint x: 1341, endPoint y: 135, distance: 117.3
click at [1365, 20] on div "Publish" at bounding box center [1383, 22] width 38 height 16
click at [1234, 637] on textarea "Message…" at bounding box center [1285, 631] width 277 height 26
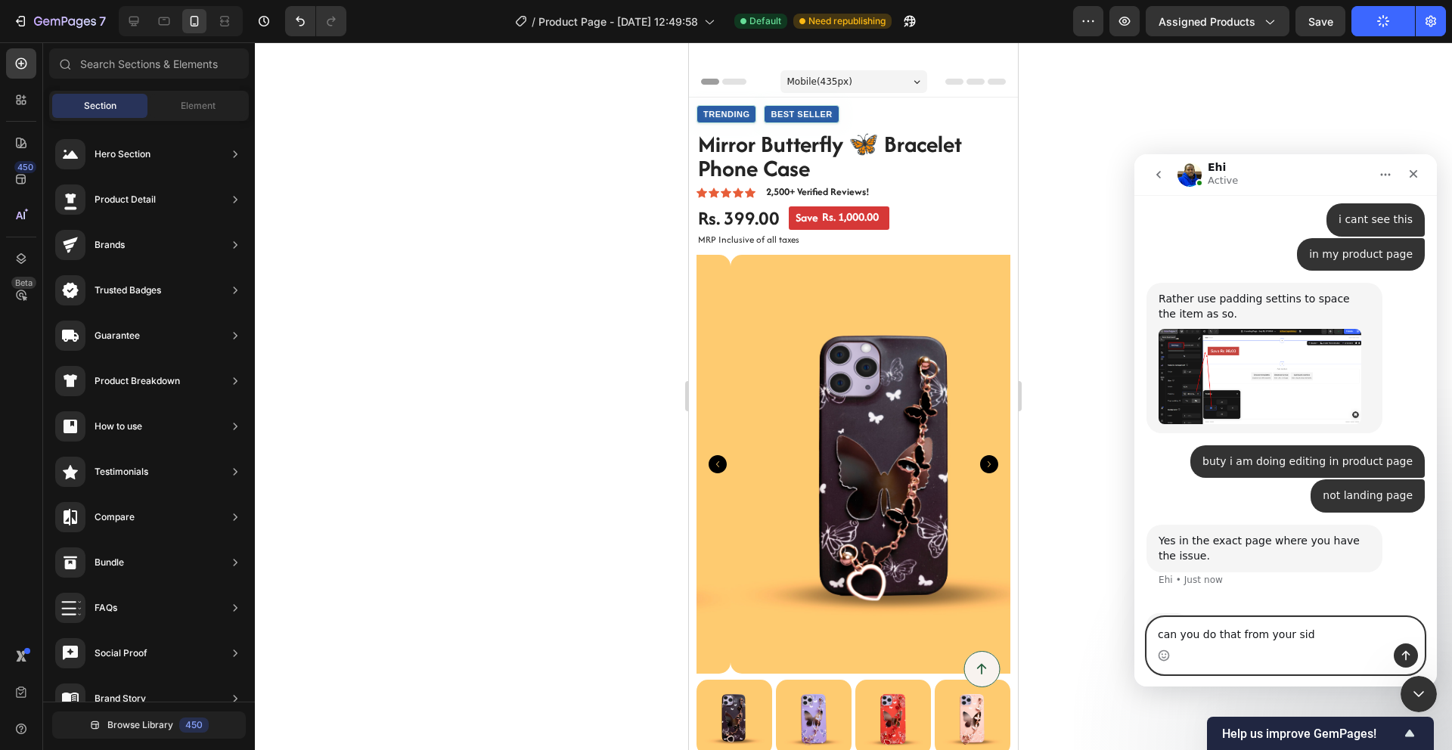
type textarea "can you do that from your side"
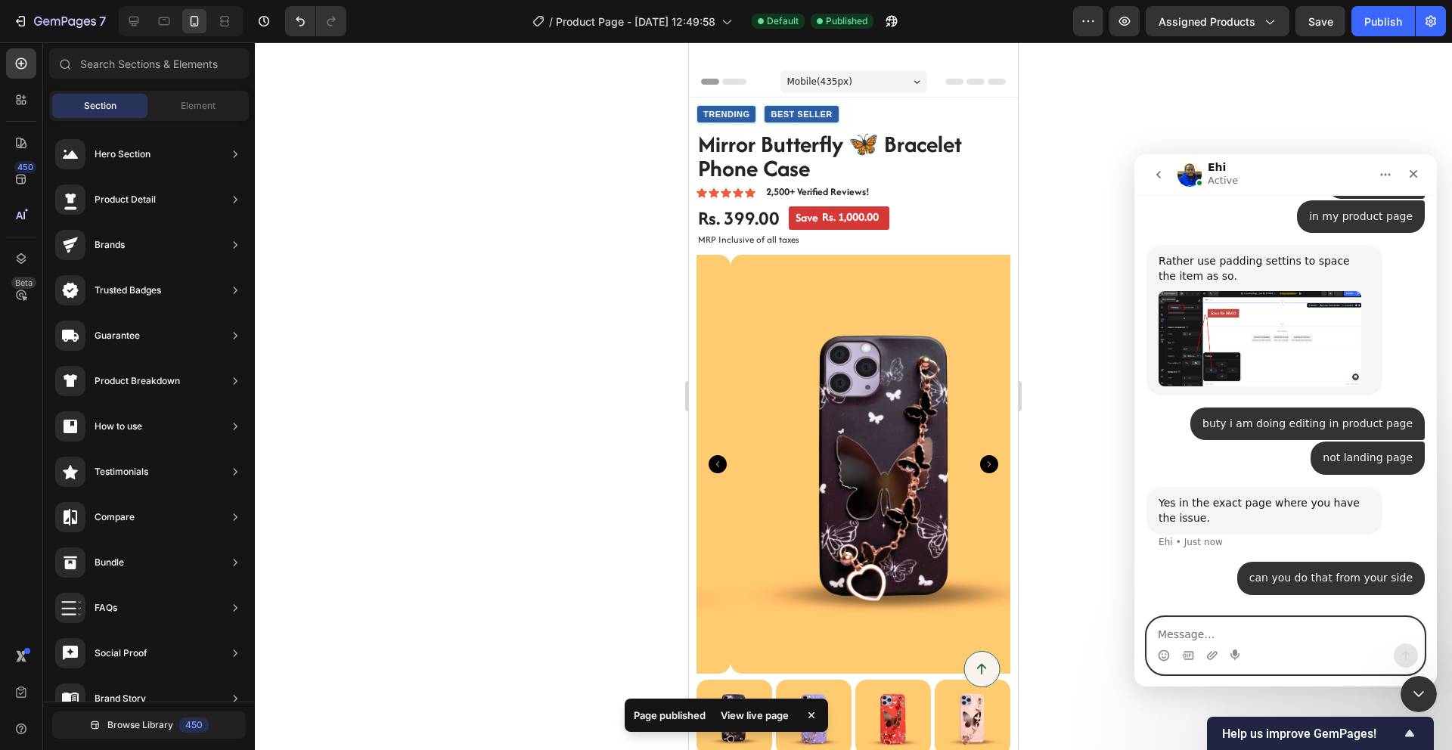
scroll to position [874, 0]
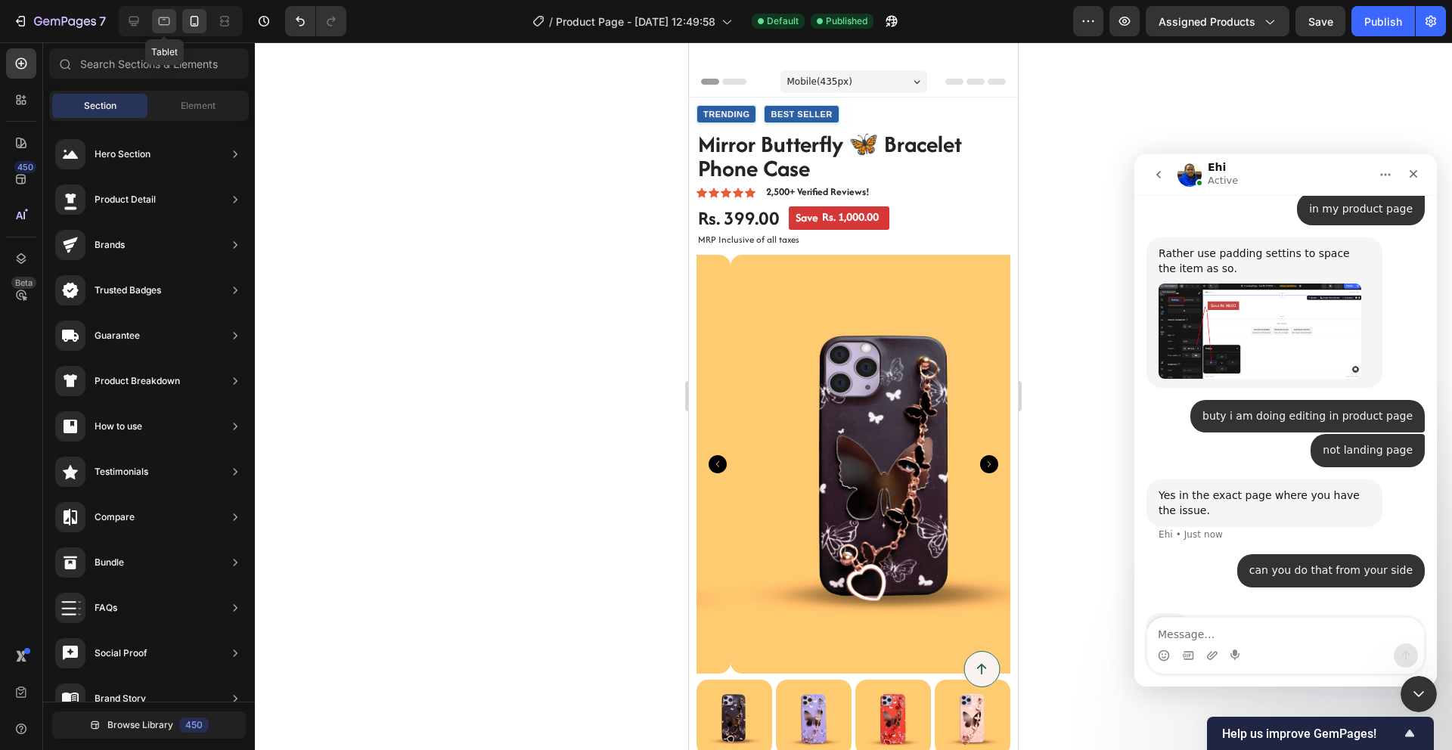
click at [167, 22] on icon at bounding box center [164, 21] width 15 height 15
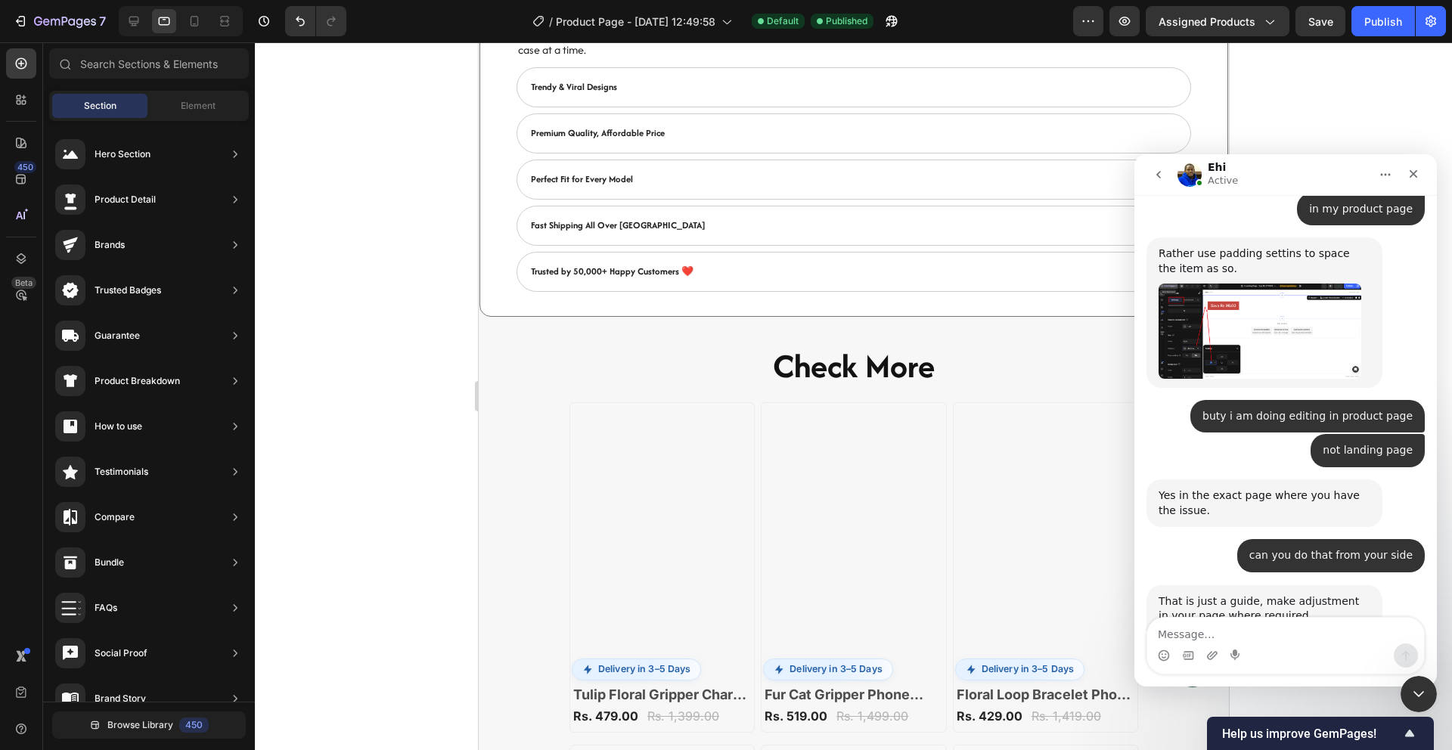
scroll to position [910, 0]
